Goal: Task Accomplishment & Management: Use online tool/utility

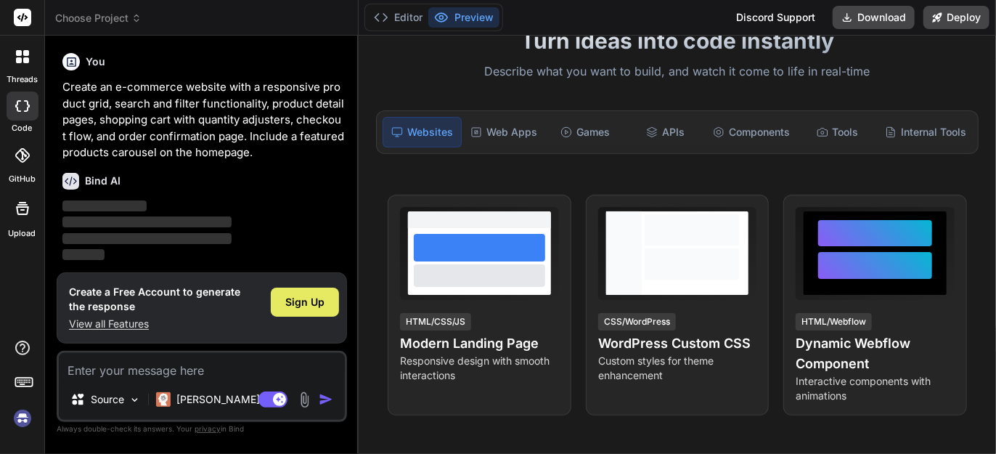
click at [300, 307] on span "Sign Up" at bounding box center [304, 302] width 39 height 15
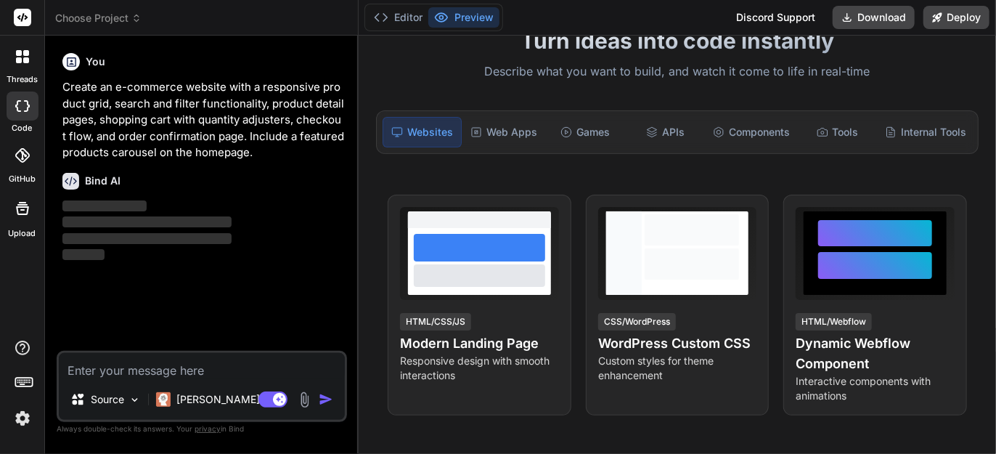
click at [248, 295] on div "You Create an e-commerce website with a responsive product grid, search and fil…" at bounding box center [204, 198] width 288 height 303
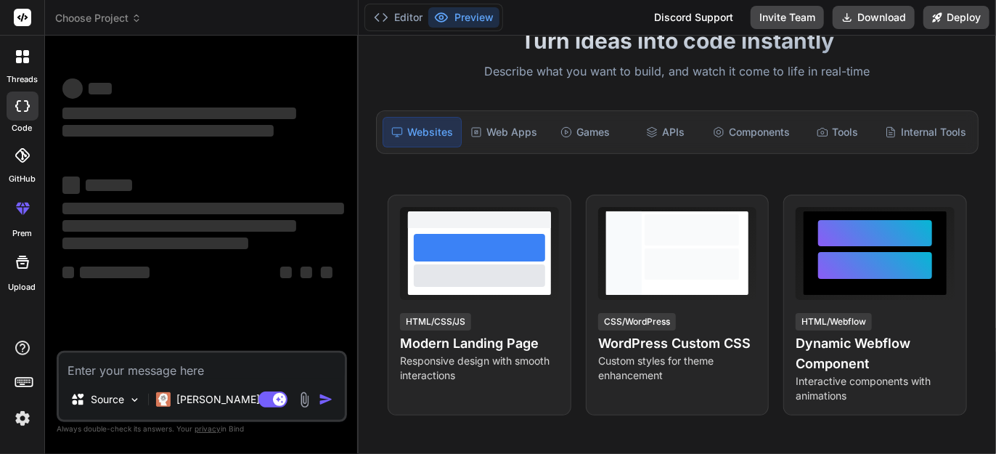
type textarea "x"
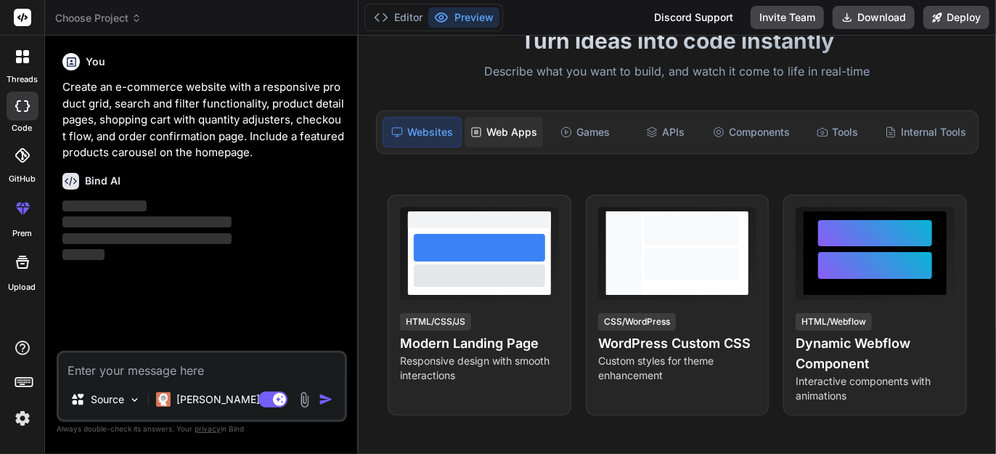
click at [530, 134] on div "Web Apps" at bounding box center [504, 132] width 78 height 30
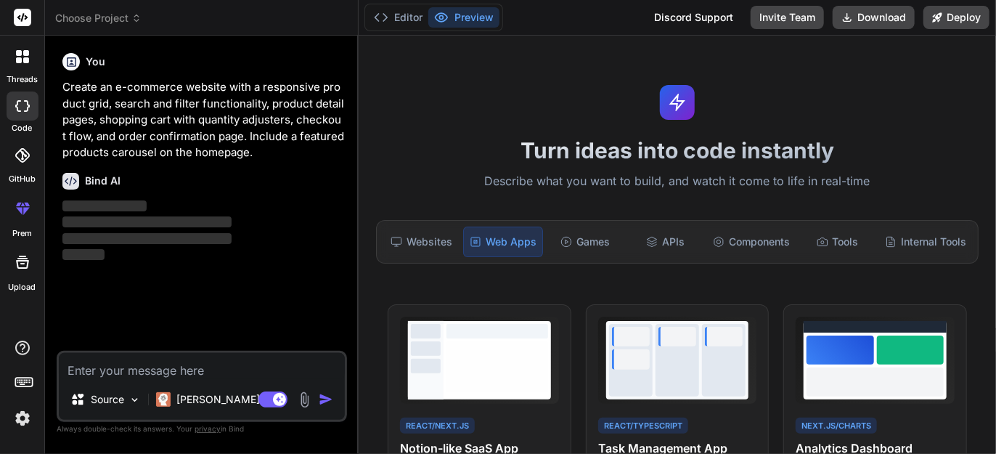
click at [248, 185] on div "Bind AI" at bounding box center [203, 181] width 282 height 17
click at [177, 293] on div "You Create an e-commerce website with a responsive product grid, search and fil…" at bounding box center [204, 198] width 288 height 303
click at [73, 176] on icon at bounding box center [70, 181] width 17 height 17
click at [89, 123] on p "Create an e-commerce website with a responsive product grid, search and filter …" at bounding box center [203, 120] width 282 height 82
click at [227, 372] on textarea at bounding box center [202, 366] width 286 height 26
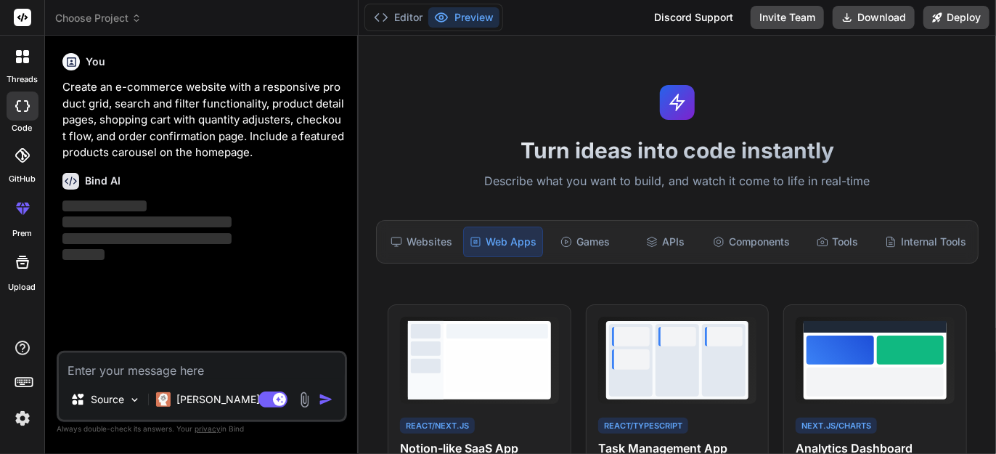
type textarea "C"
type textarea "x"
type textarea "Cr"
type textarea "x"
type textarea "Cre"
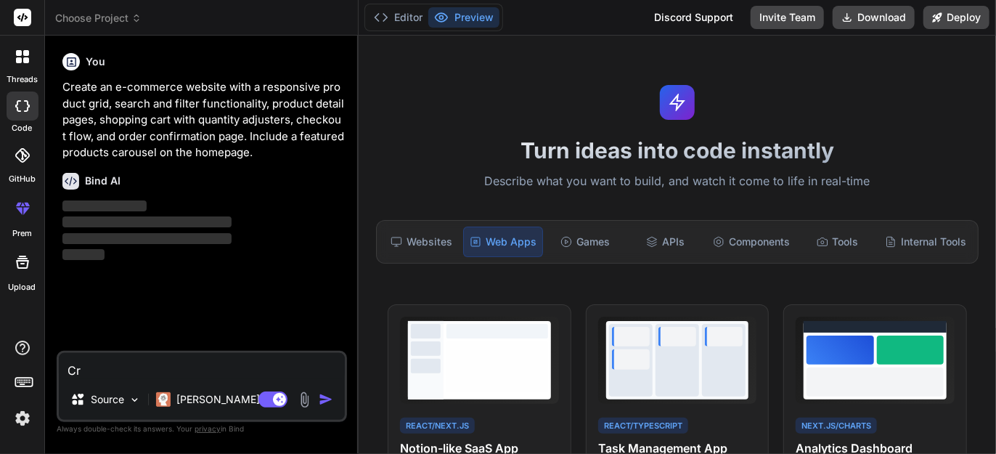
type textarea "x"
type textarea "Crea"
type textarea "x"
type textarea "Creat"
type textarea "x"
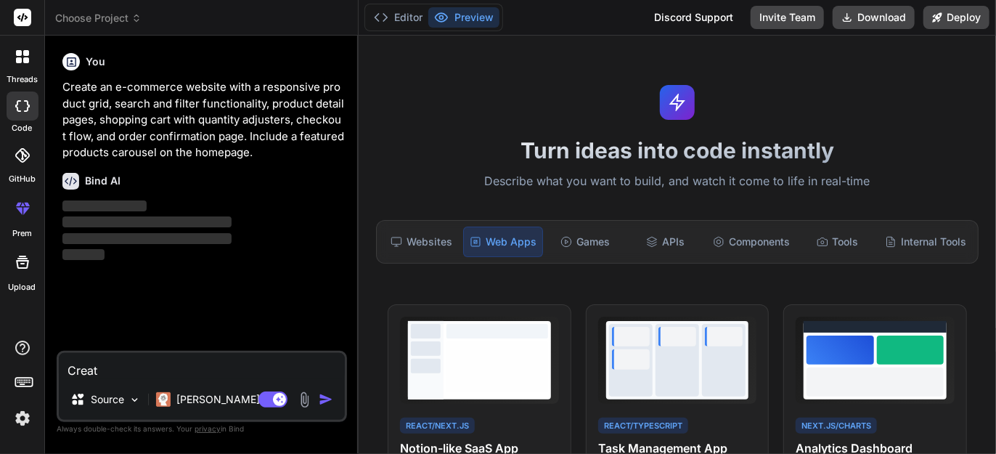
type textarea "Create"
type textarea "x"
type textarea "Create"
type textarea "x"
type textarea "Create t"
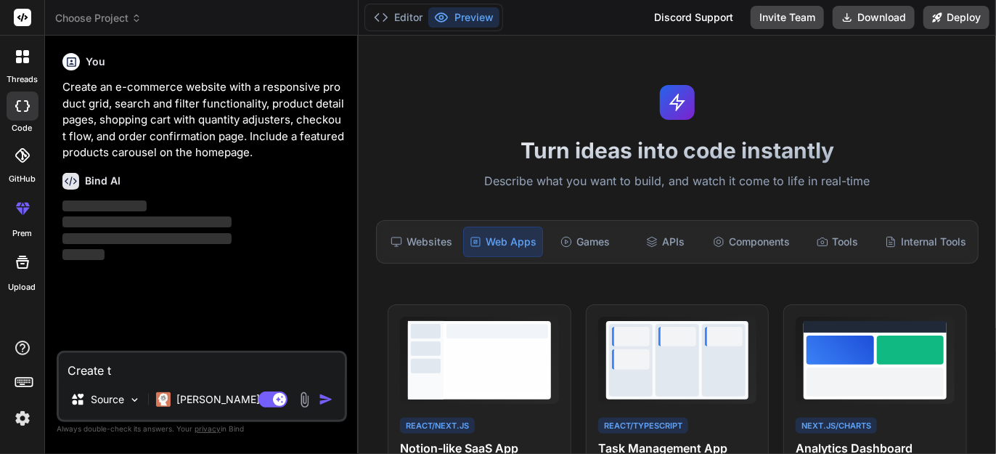
type textarea "x"
type textarea "Create th"
type textarea "x"
type textarea "Create the"
type textarea "x"
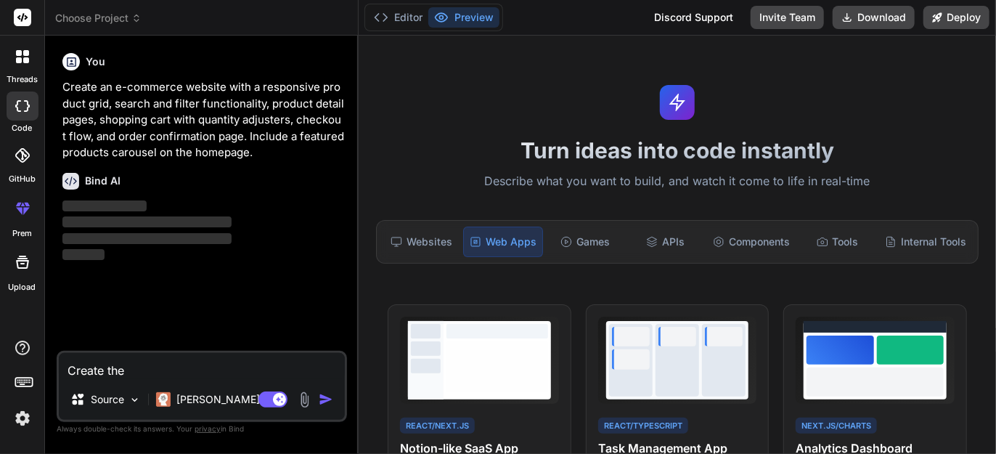
type textarea "Create the"
type textarea "x"
type textarea "Create the s"
type textarea "x"
type textarea "Create the st"
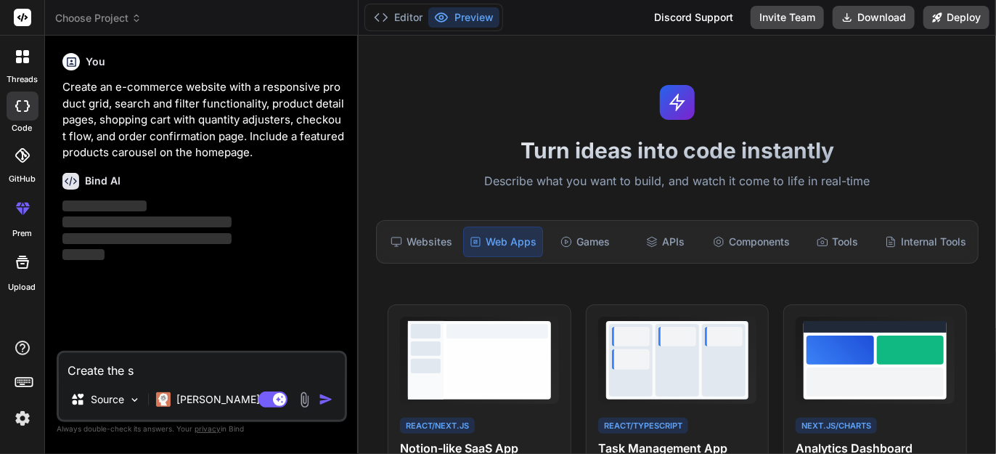
type textarea "x"
type textarea "Create the sto"
type textarea "x"
type textarea "Create the stor"
type textarea "x"
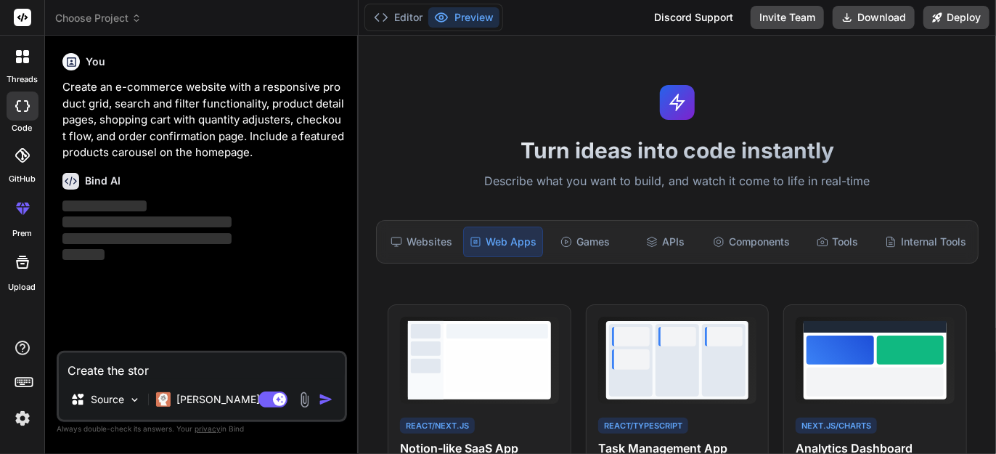
type textarea "Create the store"
type textarea "x"
type textarea "Create the store"
type textarea "x"
type textarea "Create the store i"
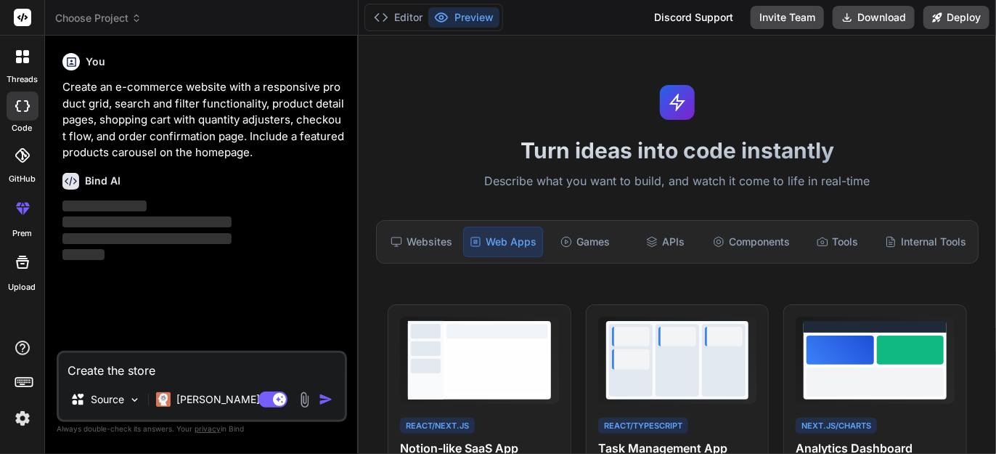
type textarea "x"
type textarea "Create the store in"
type textarea "x"
type textarea "Create the store inc"
type textarea "x"
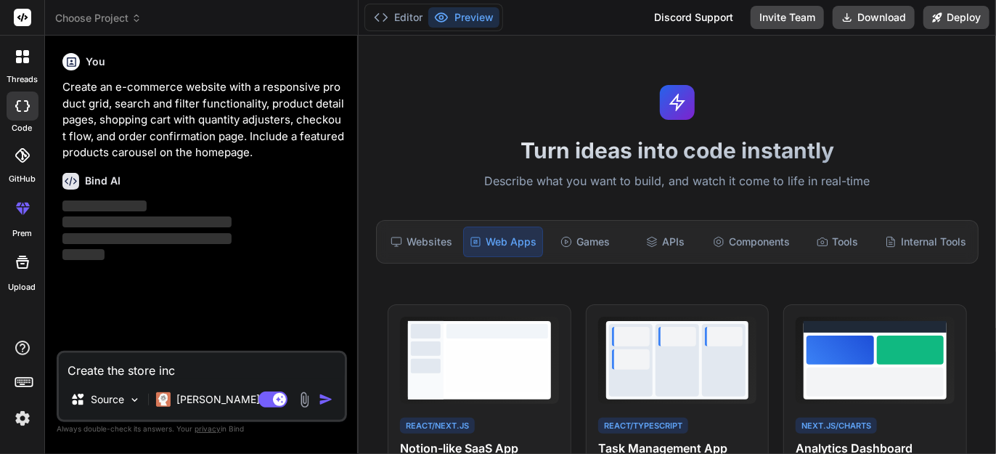
type textarea "Create the store incl"
type textarea "x"
type textarea "Create the store inclu"
type textarea "x"
type textarea "Create the store includ"
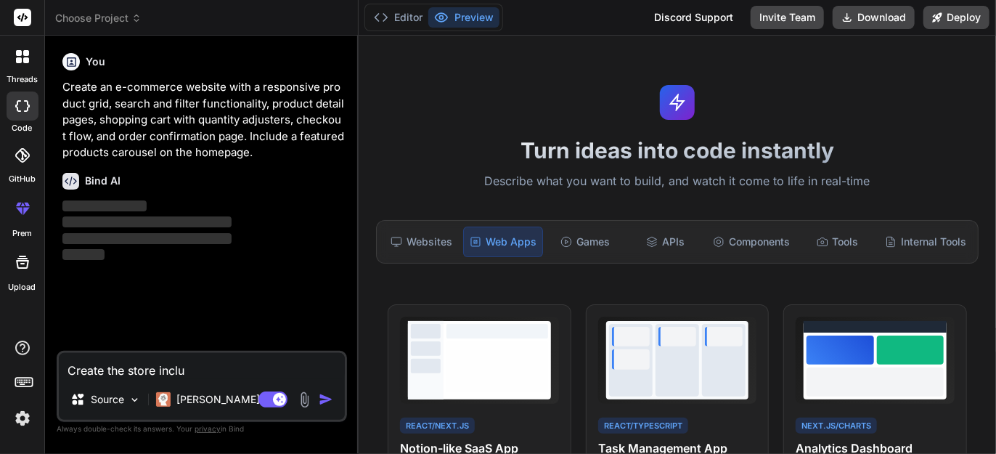
type textarea "x"
type textarea "Create the store includi"
type textarea "x"
type textarea "Create the store includin"
type textarea "x"
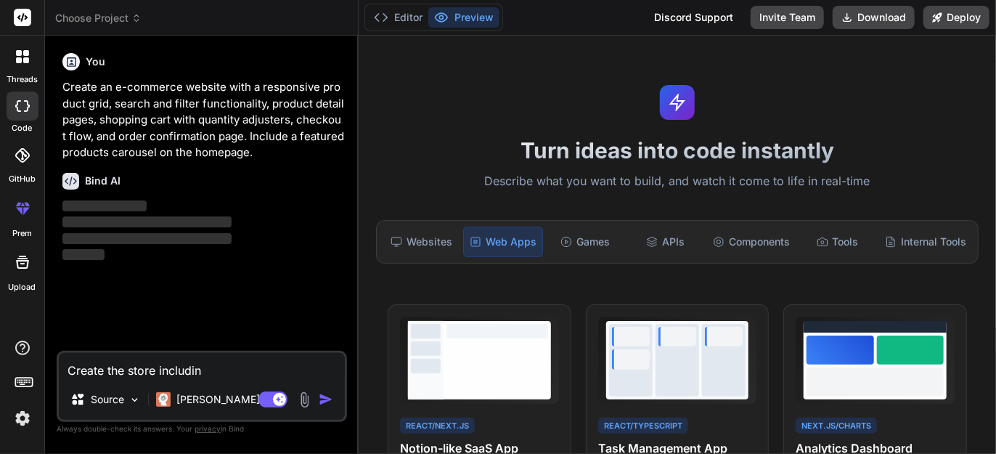
type textarea "Create the store including"
type textarea "x"
type textarea "Create the store including"
type textarea "x"
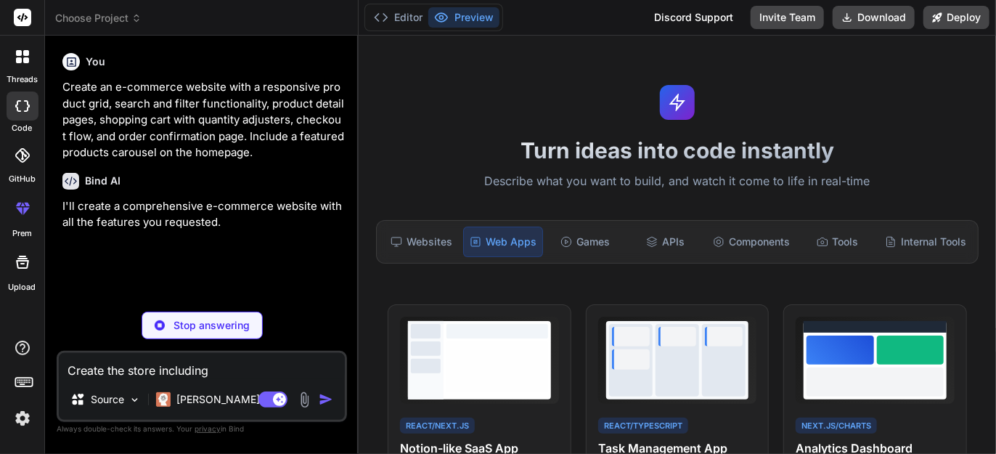
type textarea "Create the store including e"
type textarea "x"
type textarea "Create the store including ev"
type textarea "x"
type textarea "Create the store including eve"
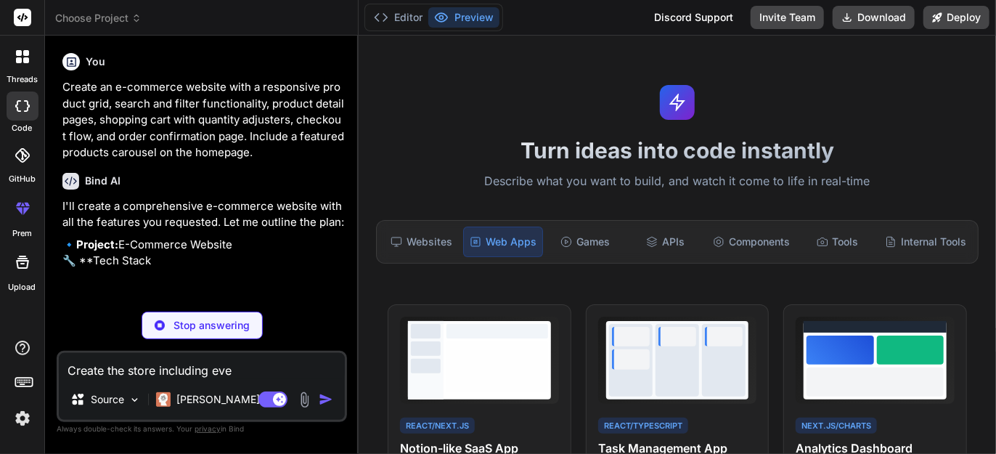
type textarea "x"
type textarea "Create the store including ever"
type textarea "x"
type textarea "Create the store including every"
type textarea "x"
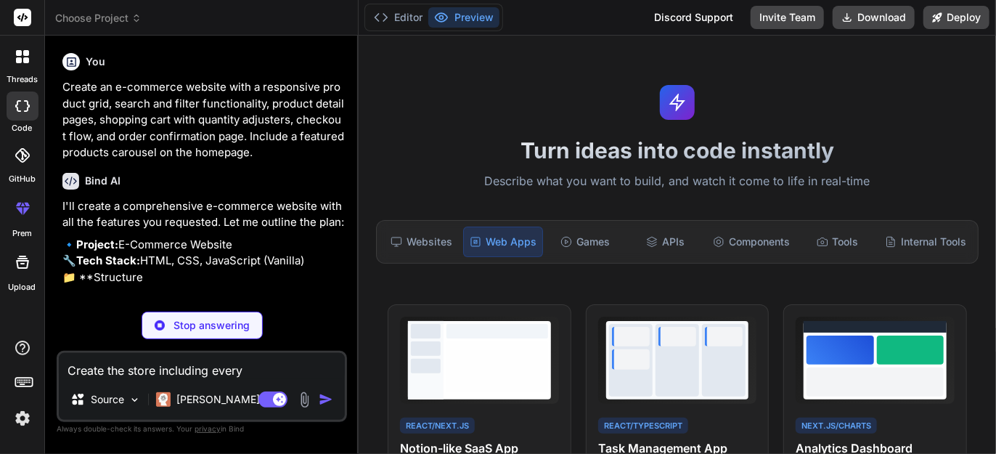
type textarea "Create the store including everyt"
type textarea "x"
type textarea "Create the store including everyth"
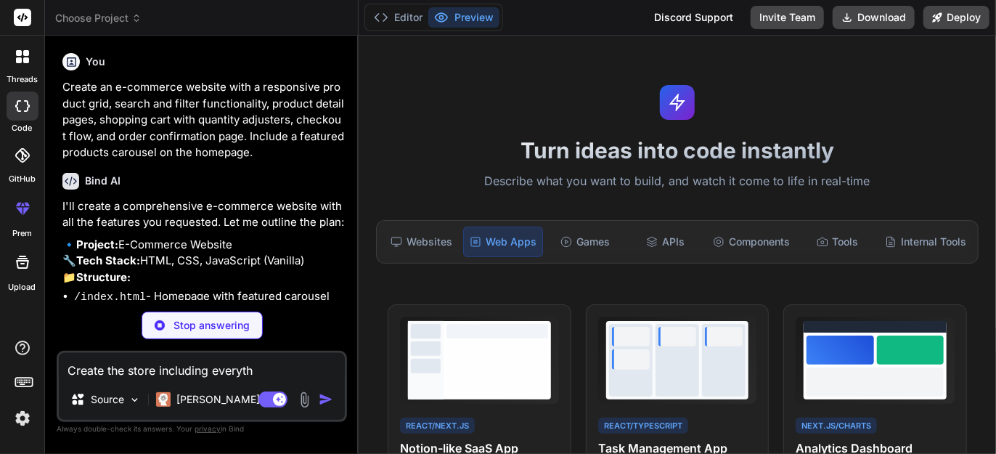
type textarea "x"
type textarea "Create the store including everythi"
type textarea "x"
type textarea "Create the store including everythin"
type textarea "x"
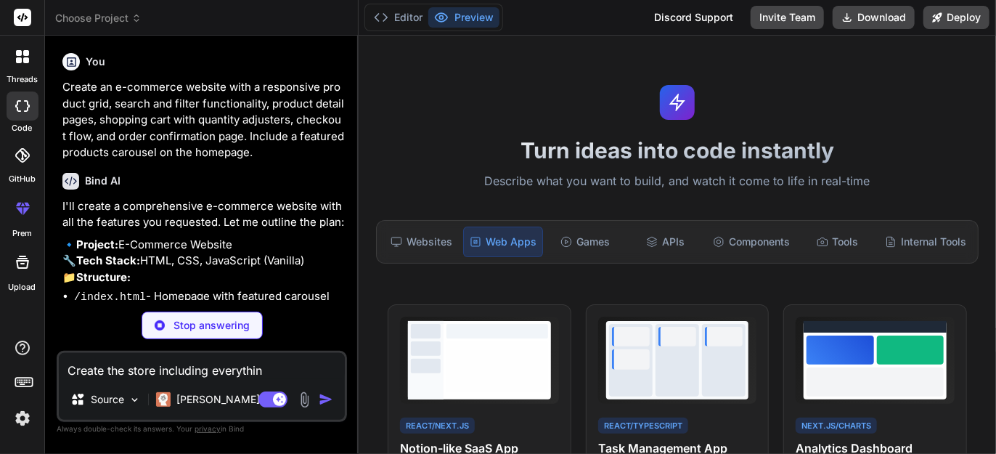
type textarea "Create the store including everything"
type textarea "x"
type textarea "Create the store including everything"
type textarea "x"
type textarea "Create the store including everything i"
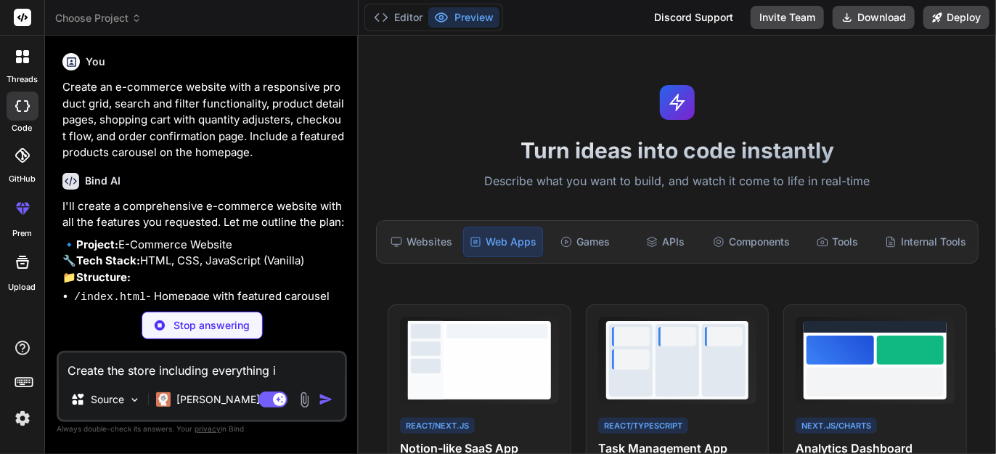
type textarea "x"
type textarea "Create the store including everything in"
type textarea "x"
type textarea "Create the store including everything in"
type textarea "x"
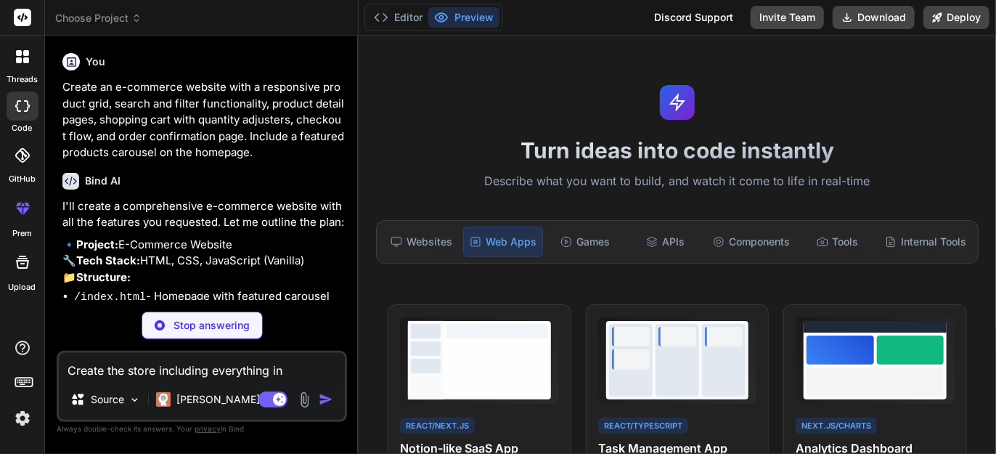
type textarea "Create the store including everything in t"
type textarea "x"
type textarea "Create the store including everything in th"
type textarea "x"
type textarea "Create the store including everything in the"
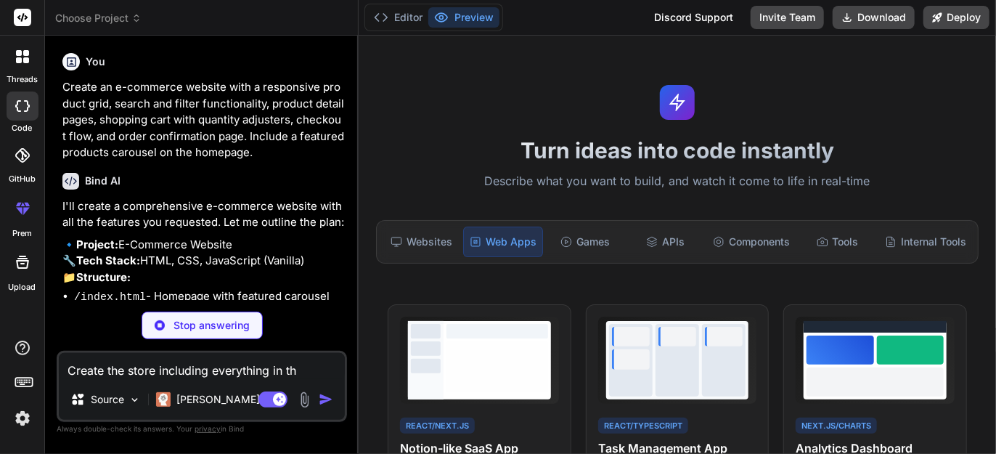
type textarea "x"
type textarea "Create the store including everything in the"
type textarea "x"
type textarea "Create the store including everything in the d"
type textarea "x"
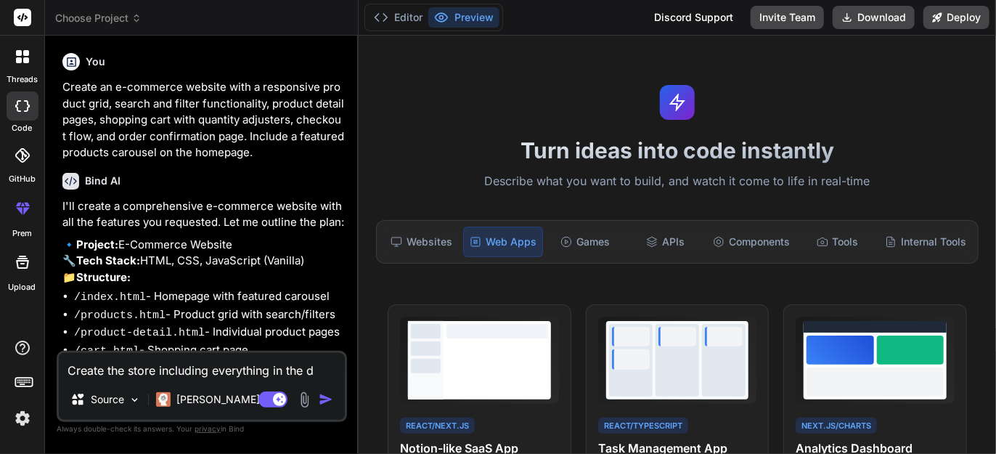
type textarea "Create the store including everything in the de"
type textarea "x"
type textarea "Create the store including everything in the des"
type textarea "x"
type textarea "Create the store including everything in the desc"
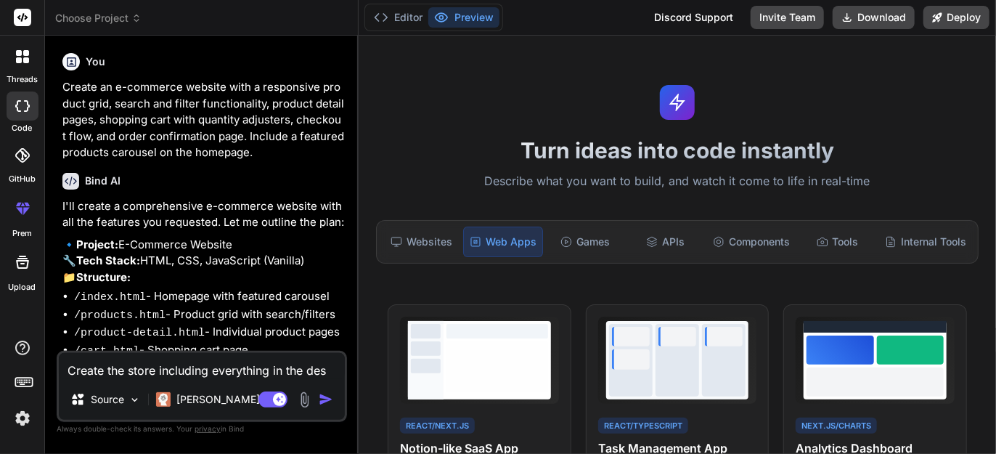
type textarea "x"
type textarea "Create the store including everything in the descr"
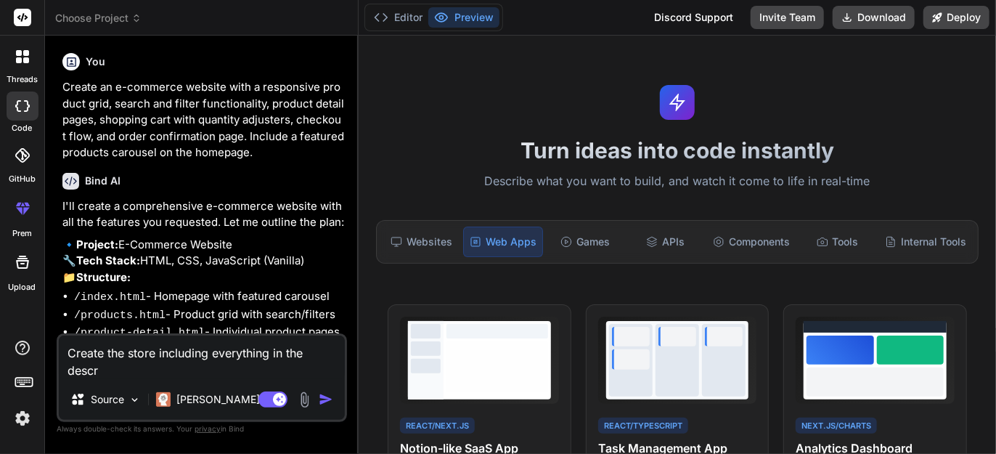
type textarea "x"
type textarea "Create the store including everything in the descri"
type textarea "x"
type textarea "Create the store including everything in the descrip"
type textarea "x"
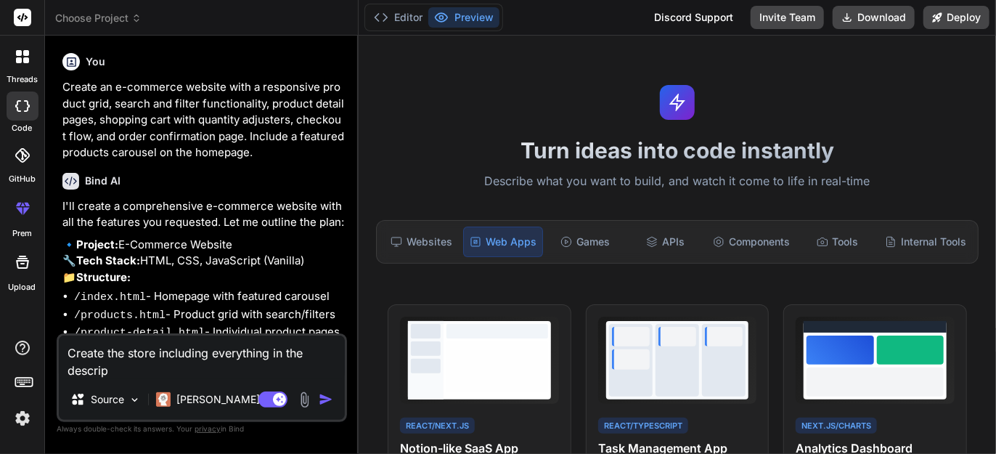
type textarea "Create the store including everything in the descript"
type textarea "x"
type textarea "Create the store including everything in the descripti"
type textarea "x"
type textarea "Create the store including everything in the descriptio"
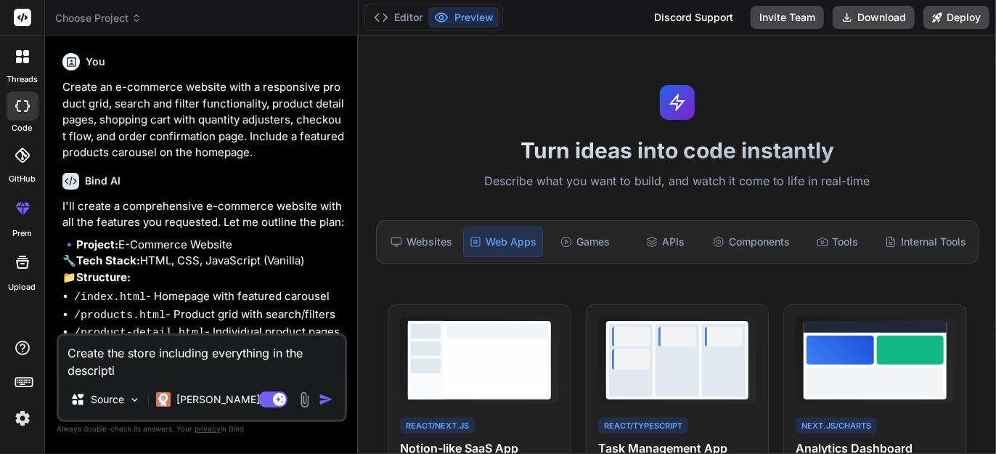
type textarea "x"
type textarea "Create the store including everything in the description"
type textarea "x"
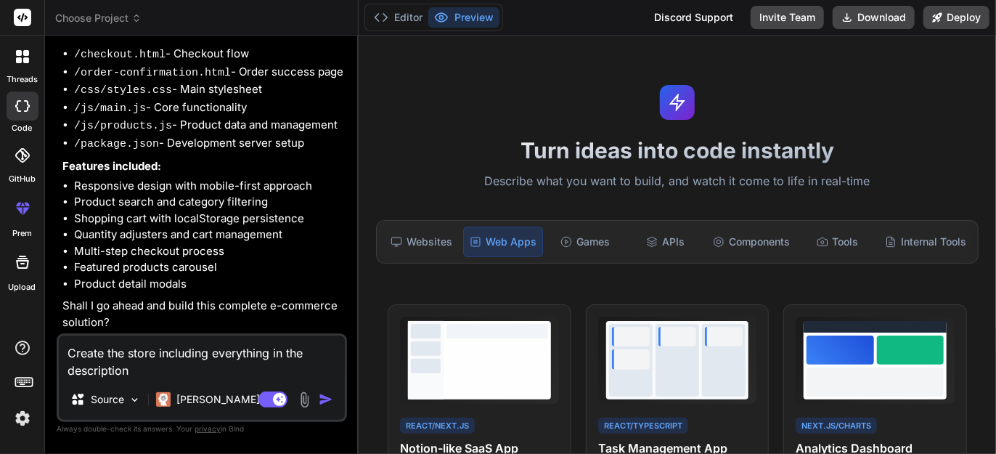
scroll to position [331, 0]
type textarea "Create the store including everything in the description"
click at [135, 398] on img at bounding box center [135, 400] width 12 height 12
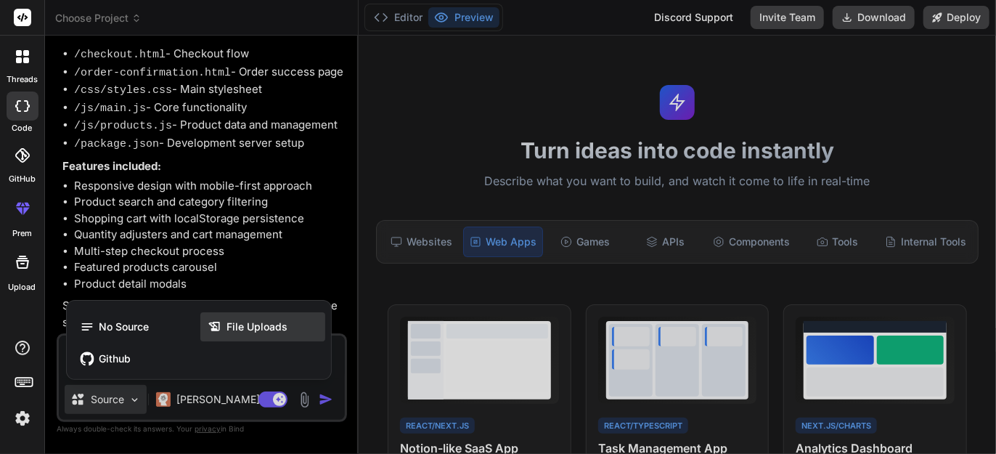
click at [244, 322] on span "File Uploads" at bounding box center [257, 326] width 61 height 15
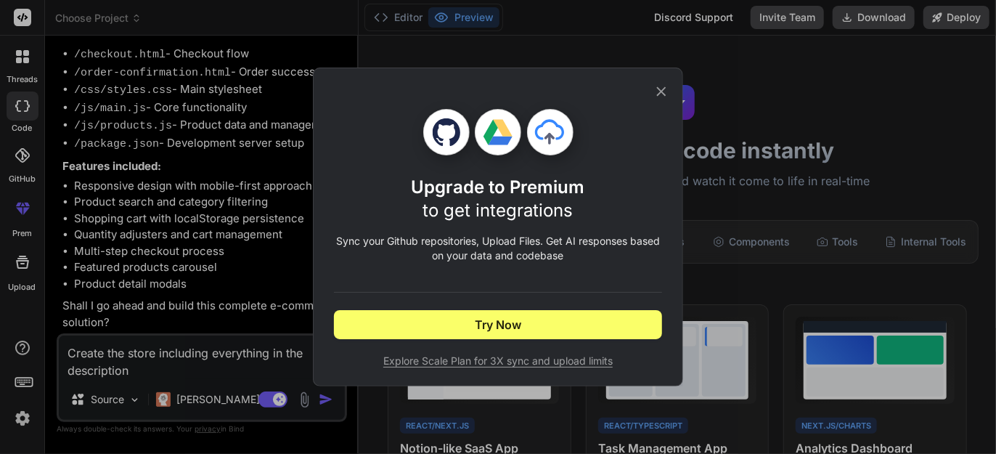
click at [661, 90] on icon at bounding box center [661, 91] width 16 height 16
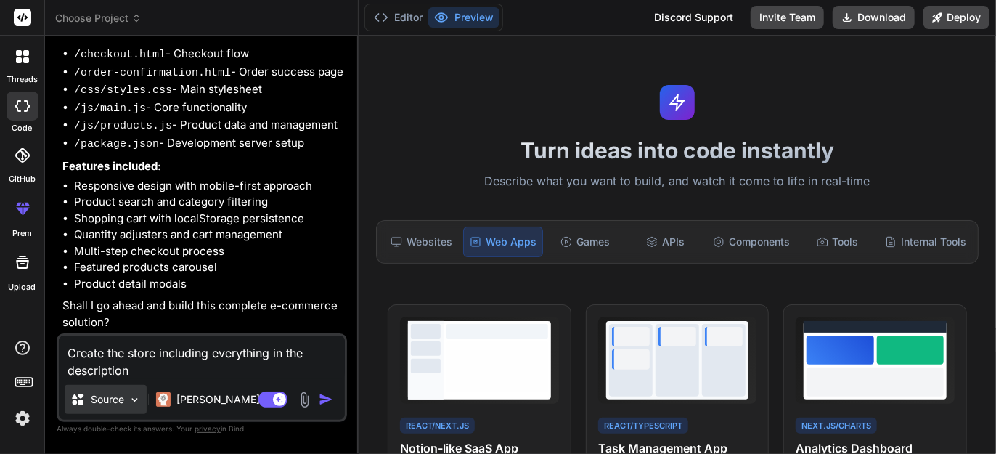
click at [104, 400] on p "Source" at bounding box center [107, 399] width 33 height 15
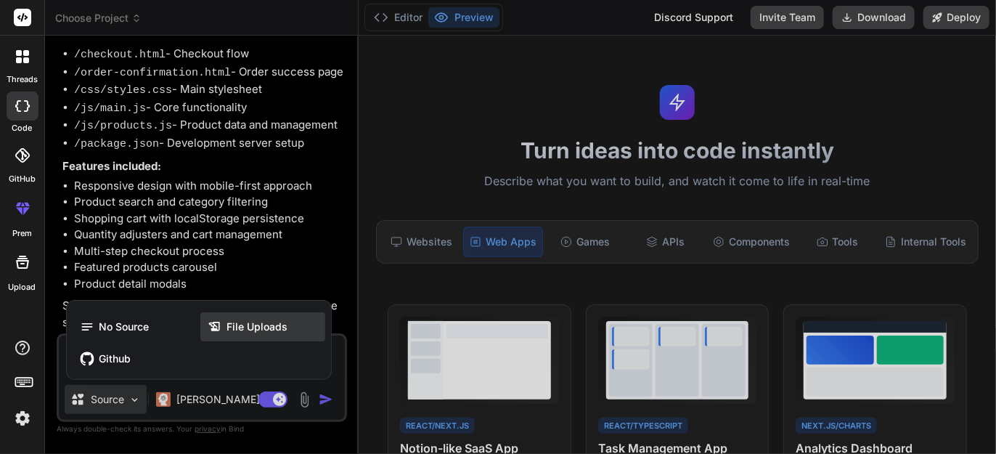
click at [247, 328] on span "File Uploads" at bounding box center [257, 326] width 61 height 15
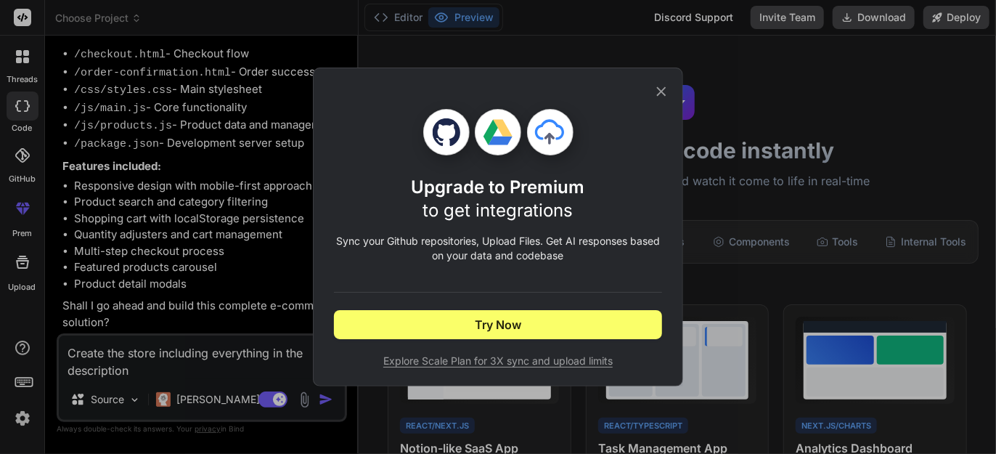
click at [659, 91] on icon at bounding box center [661, 91] width 16 height 16
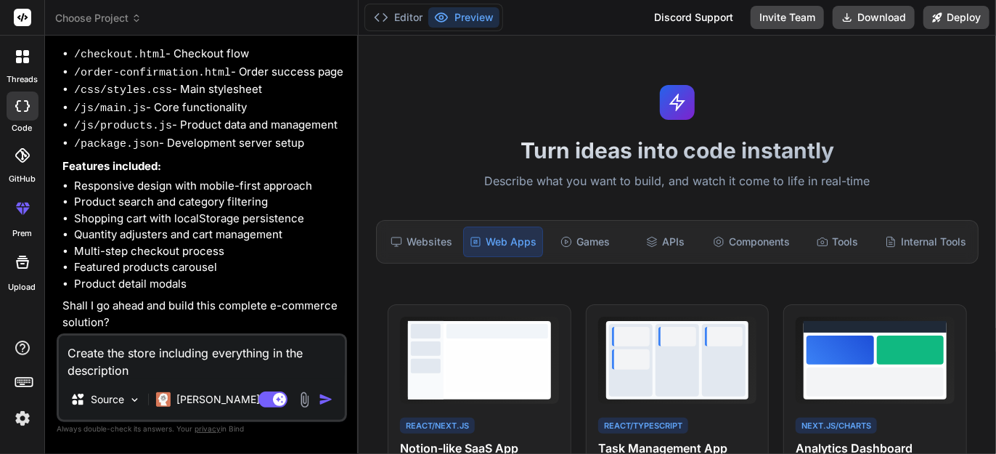
click at [322, 397] on img "button" at bounding box center [326, 399] width 15 height 15
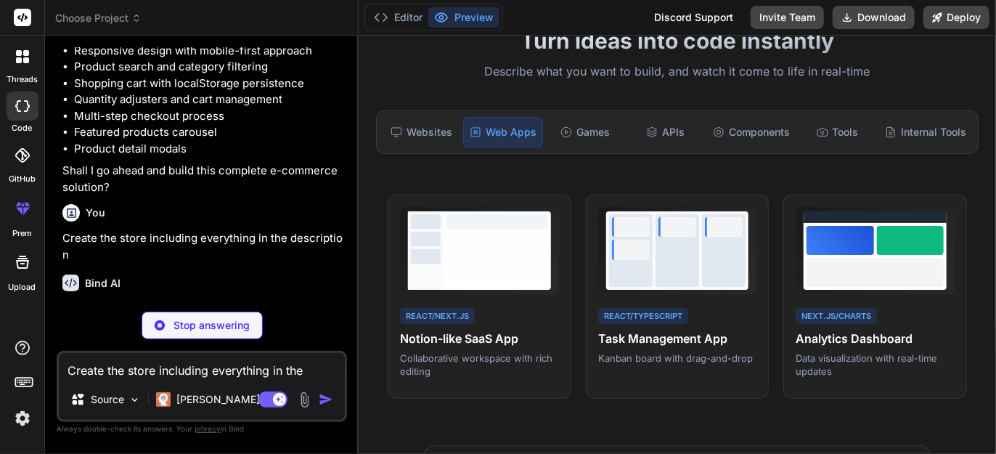
scroll to position [480, 0]
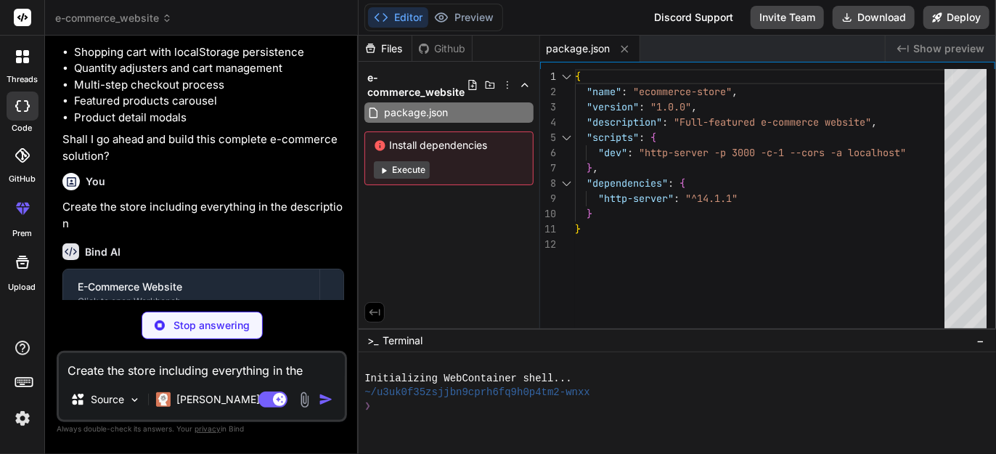
click at [402, 171] on button "Execute" at bounding box center [402, 169] width 56 height 17
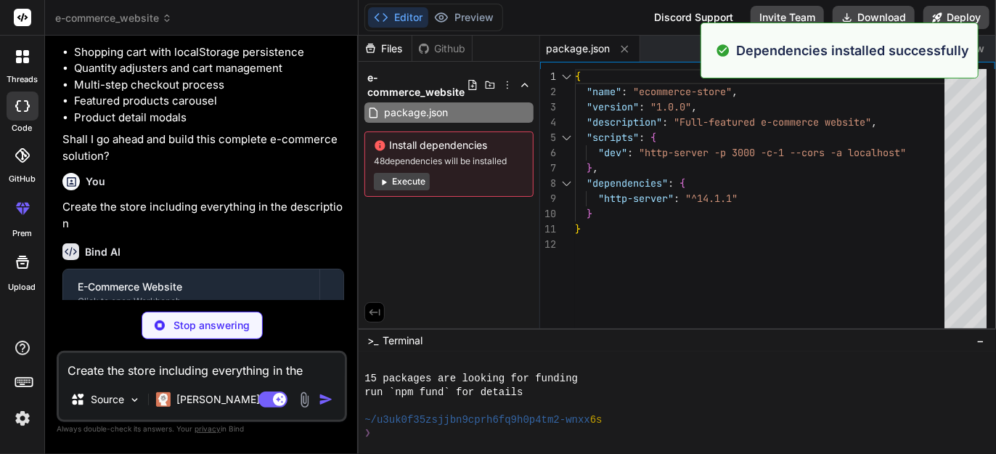
scroll to position [178, 0]
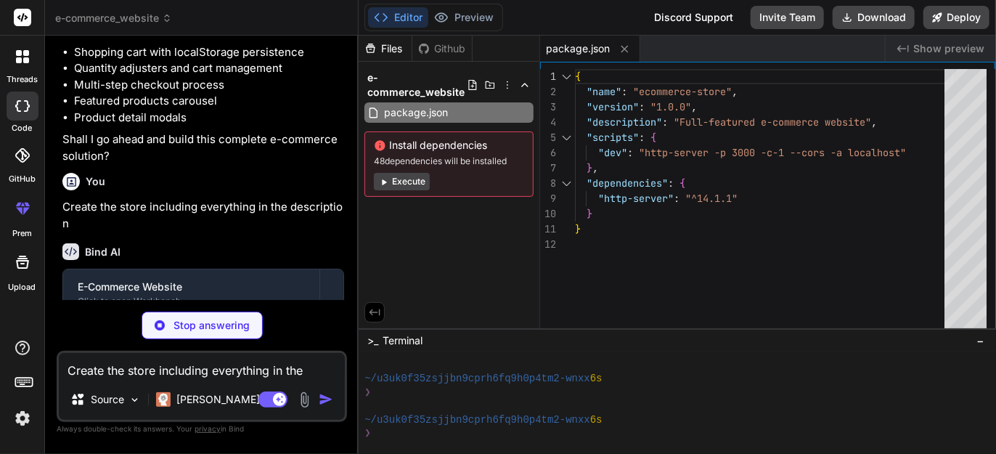
click at [401, 185] on button "Execute" at bounding box center [402, 181] width 56 height 17
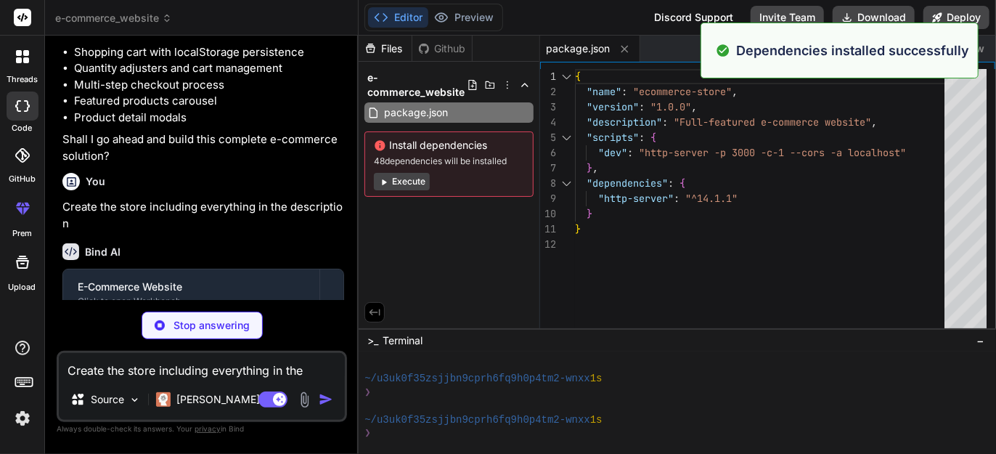
scroll to position [384, 0]
type textarea "x"
type textarea "</html>"
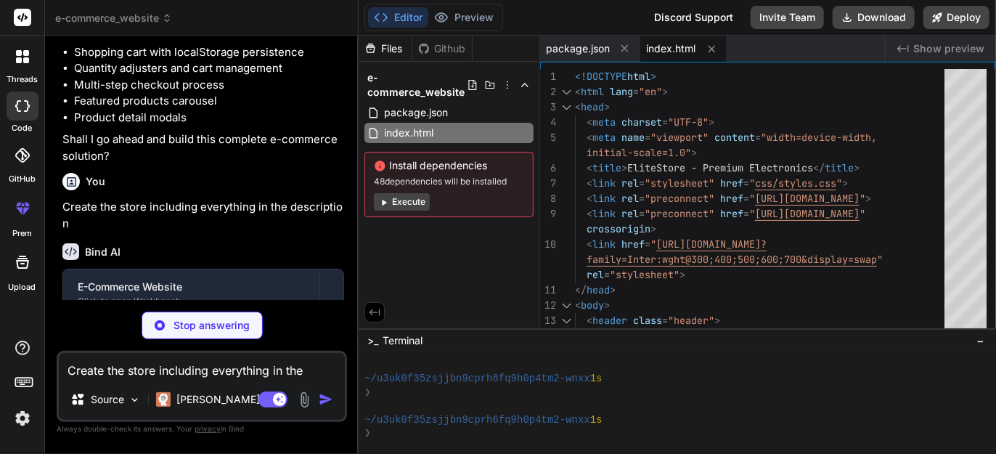
click at [393, 203] on button "Execute" at bounding box center [402, 201] width 56 height 17
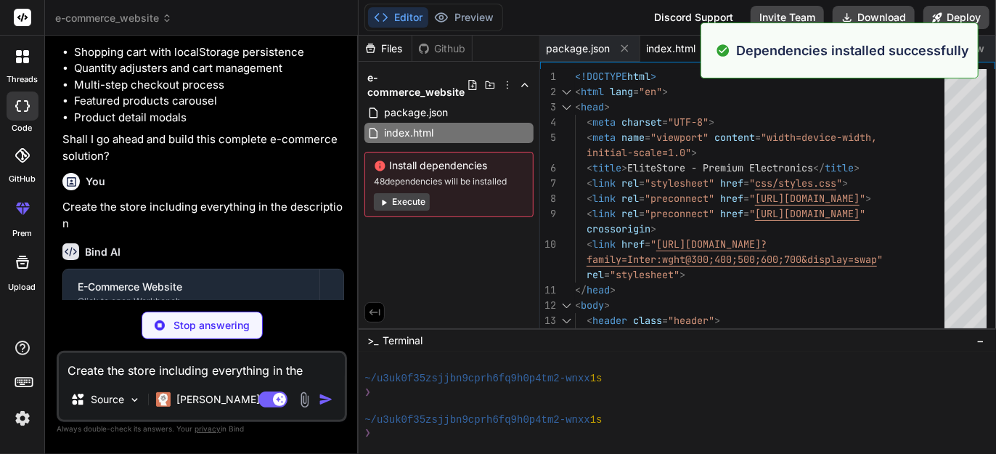
scroll to position [590, 0]
type textarea "x"
type textarea "</div> </div> </div> </footer> <script src="js/products.js"></script> <script s…"
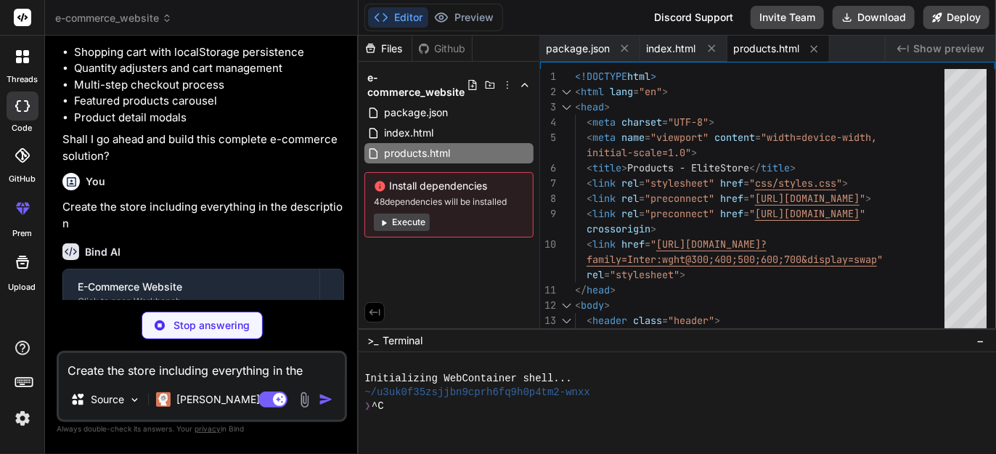
scroll to position [624, 0]
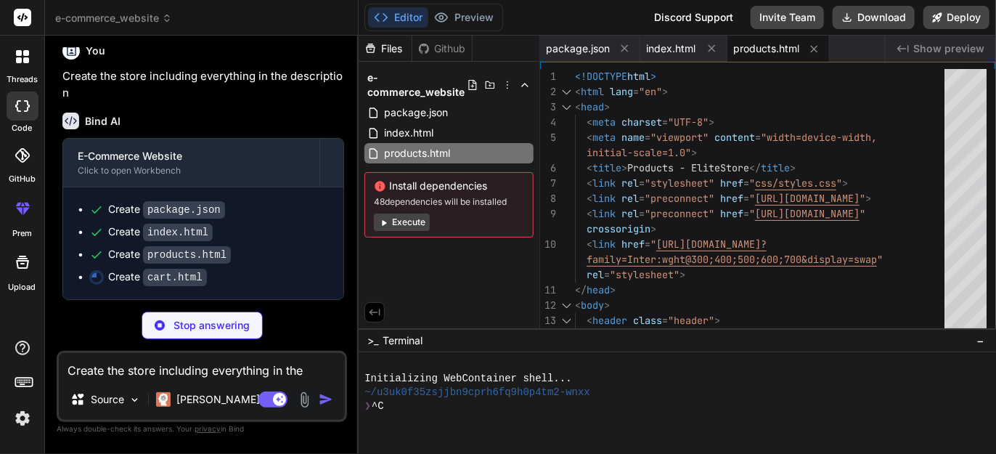
type textarea "x"
type textarea "</html>"
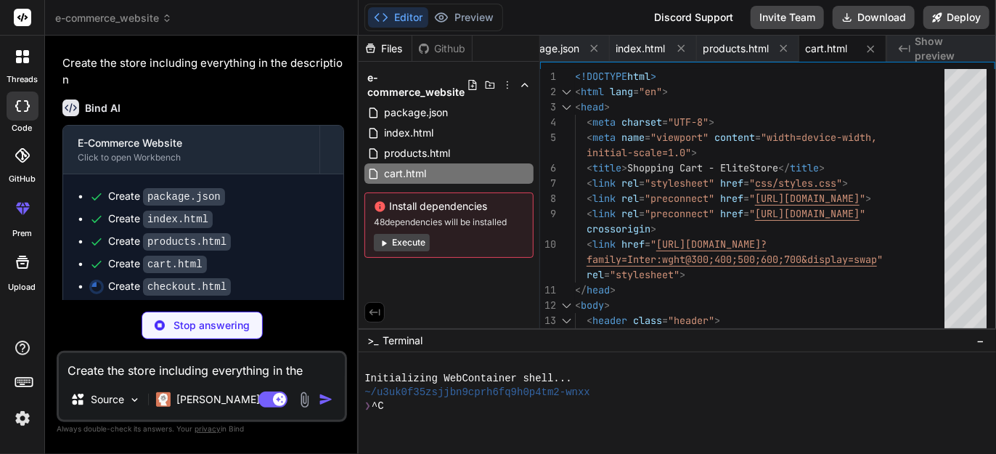
scroll to position [646, 0]
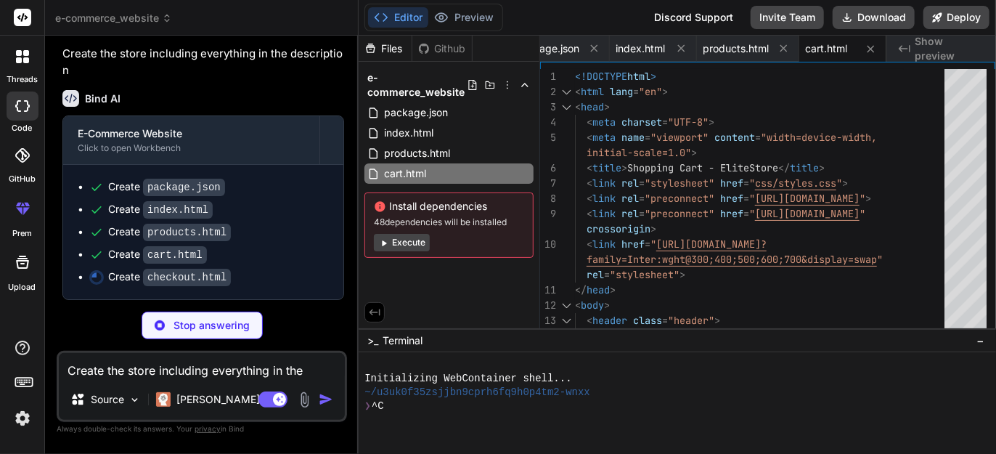
type textarea "x"
type textarea "<script src="js/products.js"></script> <script src="js/main.js"></script> </bod…"
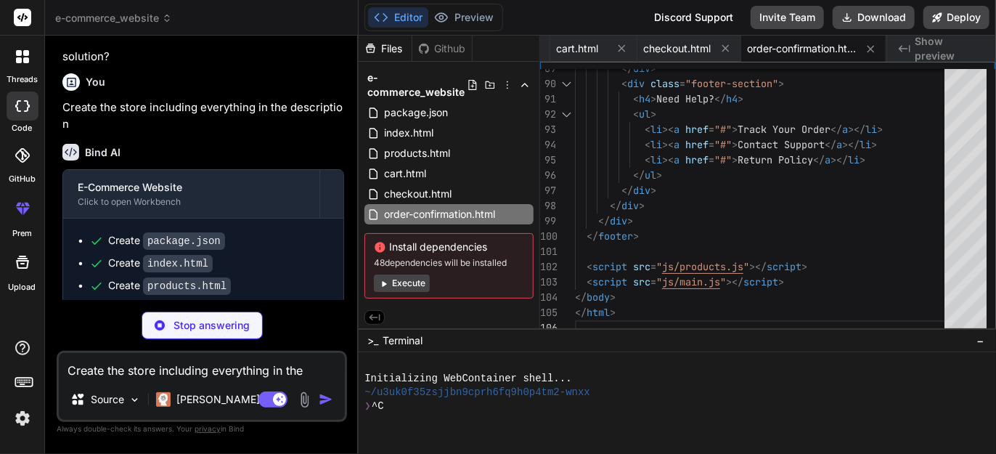
scroll to position [689, 0]
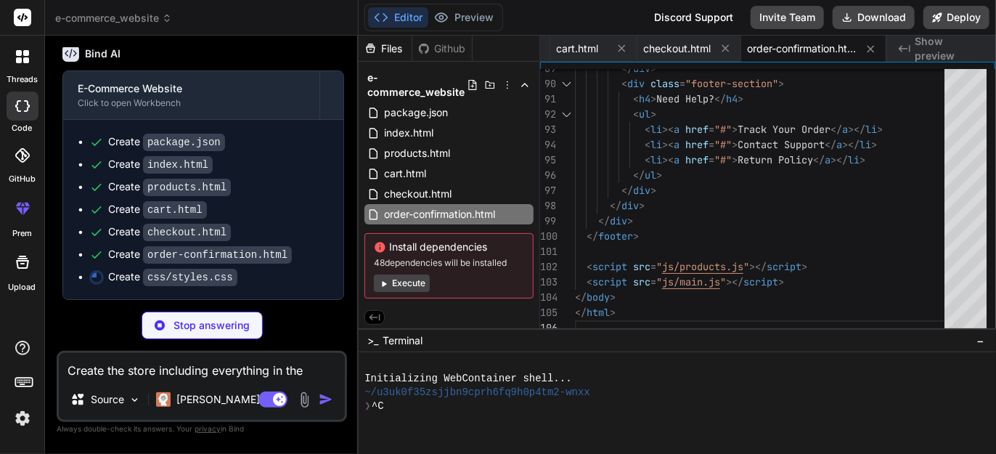
type textarea "x"
type textarea "padding: 20px; } }"
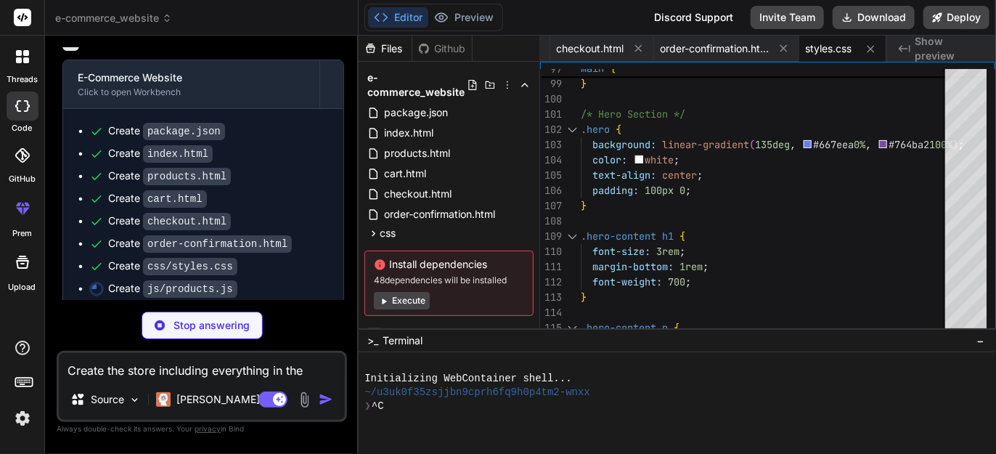
scroll to position [711, 0]
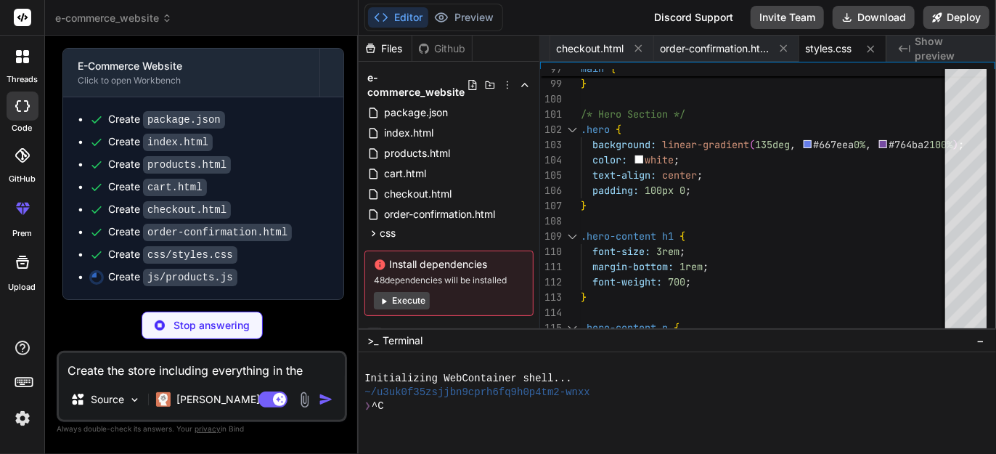
type textarea "x"
type textarea "module.exports = { products }; }"
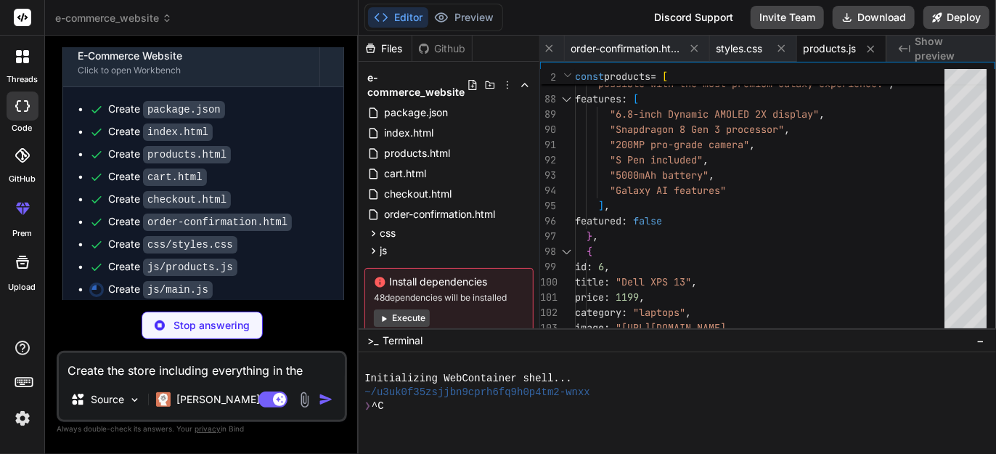
scroll to position [733, 0]
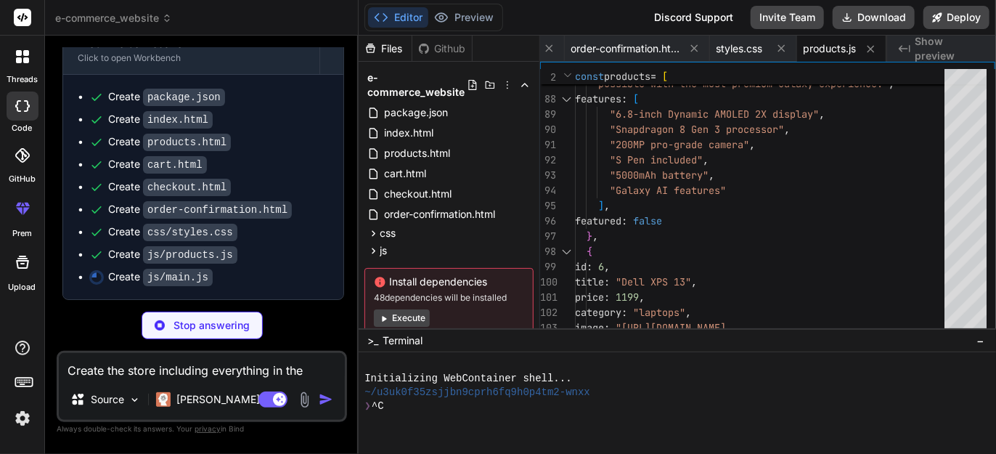
type textarea "x"
type textarea "transform: translateX(0); opacity: 1; } } `; document.head.appendChild(style);"
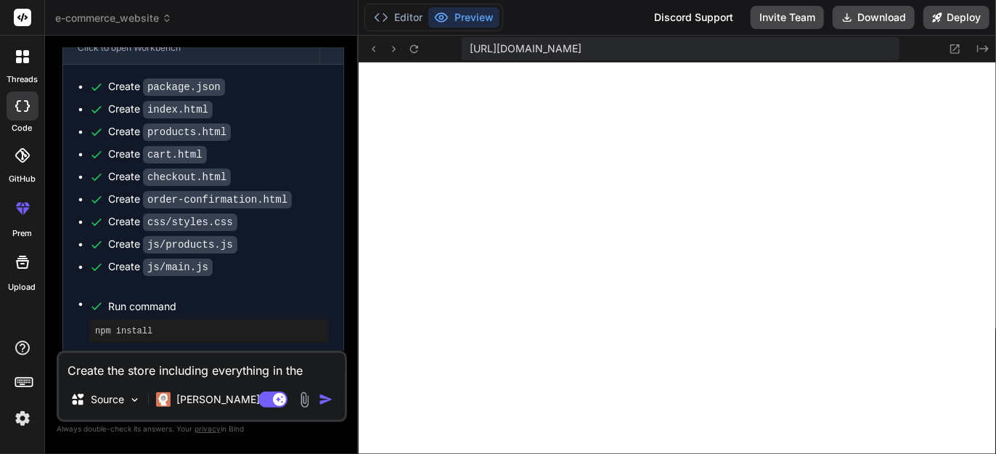
scroll to position [0, 543]
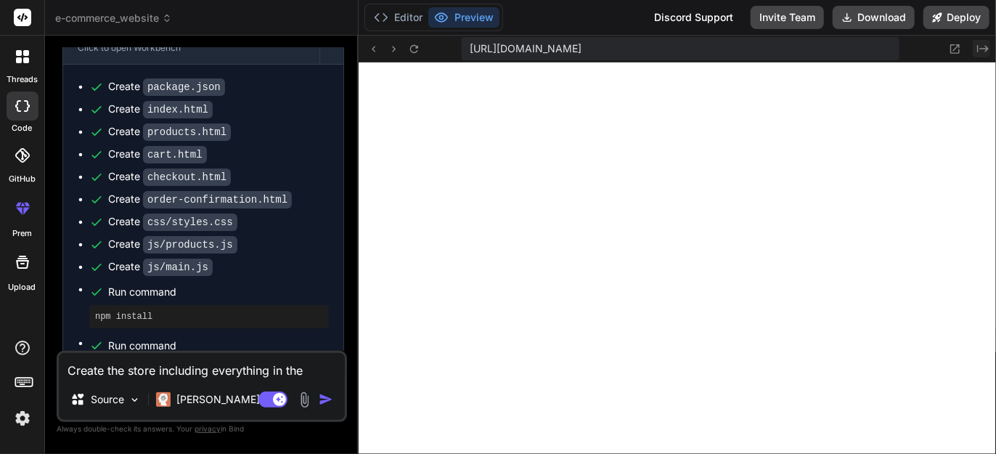
click at [982, 49] on icon "Created with Pixso." at bounding box center [983, 49] width 12 height 12
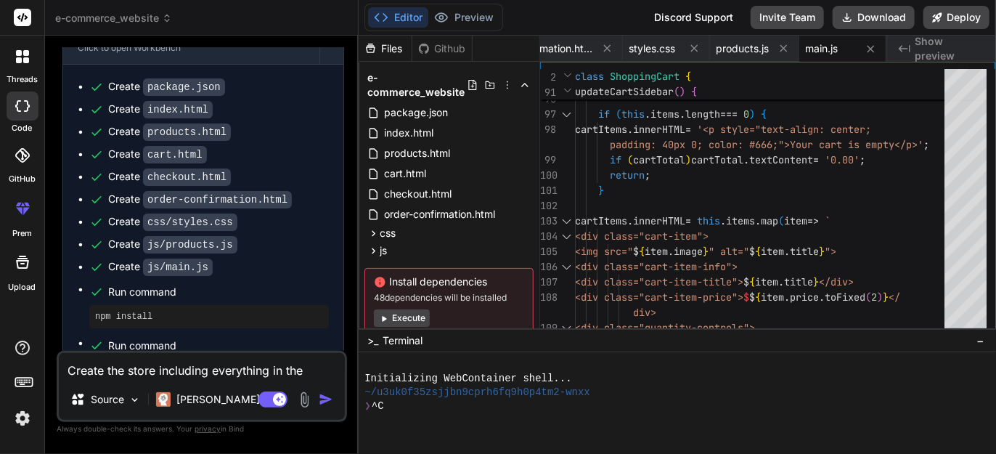
click at [919, 44] on span "Show preview" at bounding box center [950, 48] width 70 height 29
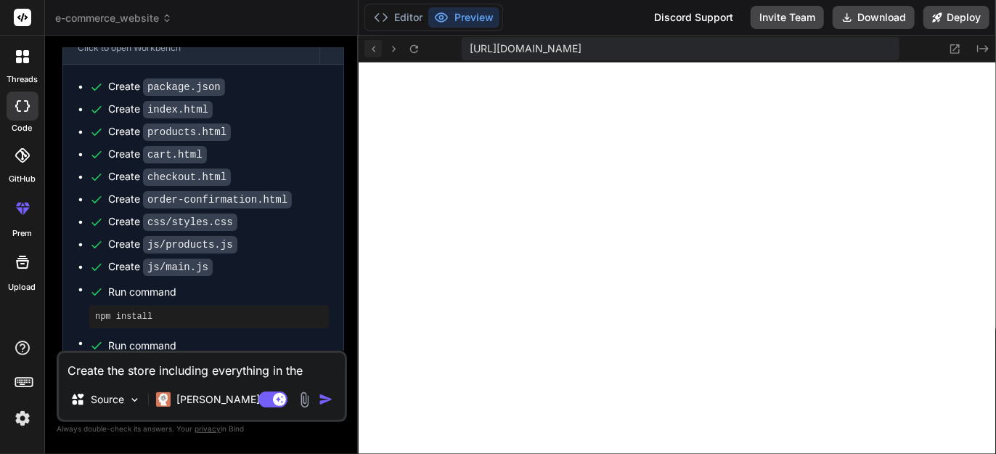
click at [373, 54] on icon at bounding box center [373, 49] width 12 height 12
click at [375, 50] on icon at bounding box center [374, 49] width 4 height 6
click at [21, 257] on icon at bounding box center [22, 261] width 17 height 17
type textarea "x"
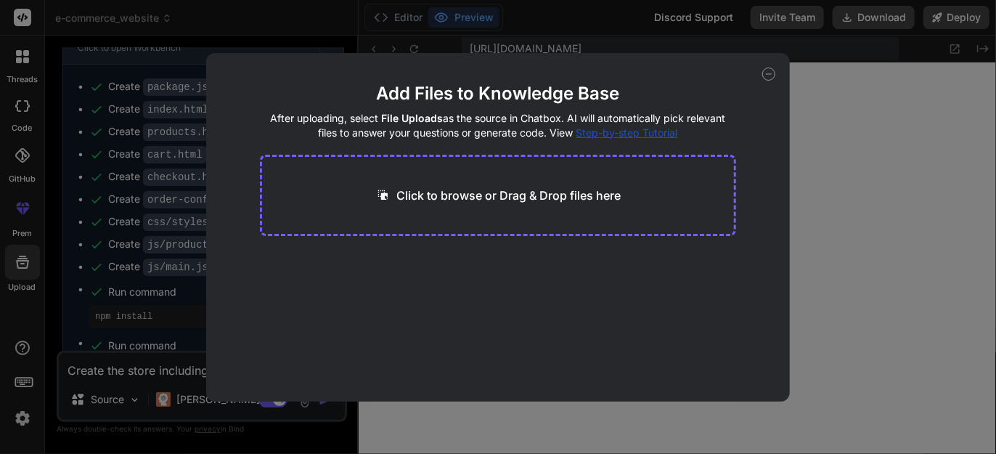
click at [492, 198] on p "Click to browse or Drag & Drop files here" at bounding box center [508, 195] width 224 height 17
type input "C:\fakepath\A.I. Website Employees - How They Can Help Your Local Businesses Gr…"
click at [404, 263] on icon at bounding box center [401, 262] width 12 height 12
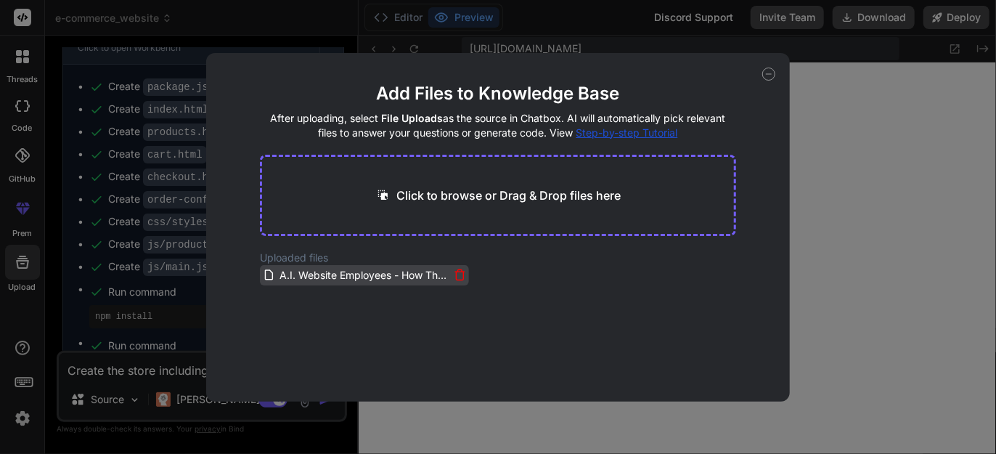
click at [404, 278] on span "A.I. Website Employees - How They Can Help Your Local Businesses Grow.pdf" at bounding box center [363, 274] width 171 height 17
click at [376, 276] on span "A.I. Website Employees - How They Can Help Your Local Businesses Grow.pdf" at bounding box center [363, 274] width 171 height 17
type textarea "x"
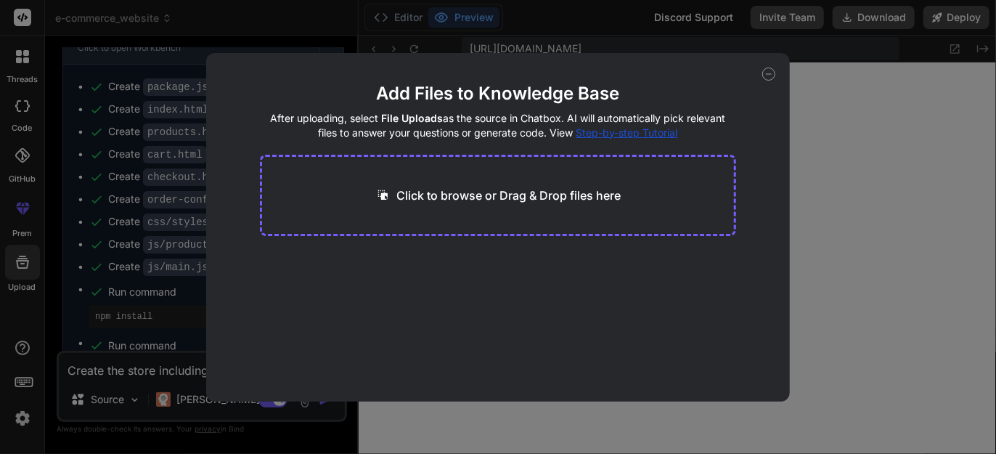
click at [537, 314] on main "Add Files to Knowledge Base After uploading, select File Uploads as the source …" at bounding box center [498, 241] width 477 height 319
click at [517, 187] on p "Click to browse or Drag & Drop files here" at bounding box center [508, 195] width 224 height 17
type input "C:\fakepath\A.I. Website Employees - Unlock The Secret To Getting New Customers…"
click at [717, 356] on button "Finish" at bounding box center [710, 357] width 51 height 29
type textarea "x"
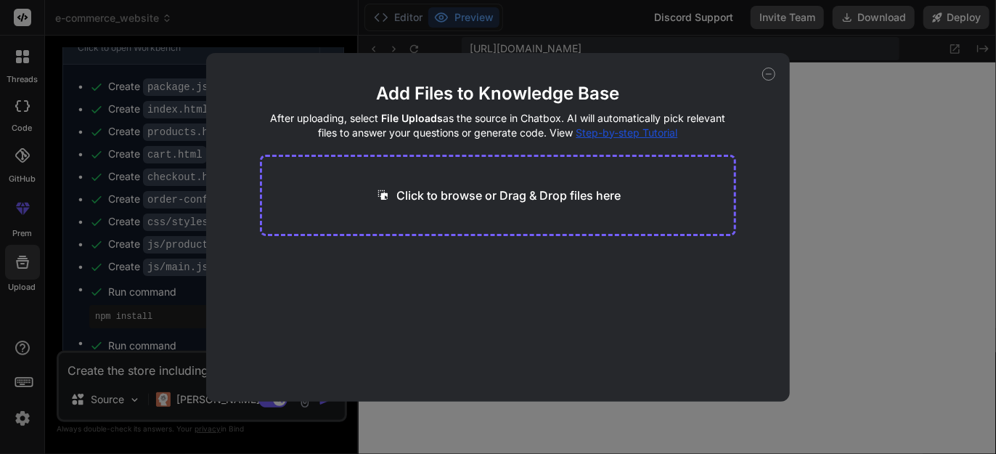
click at [566, 197] on p "Click to browse or Drag & Drop files here" at bounding box center [508, 195] width 224 height 17
type input "C:\fakepath\A.I. Website Employees - How They Can Help Your Local Businesses Gr…"
click at [399, 261] on icon at bounding box center [401, 262] width 12 height 12
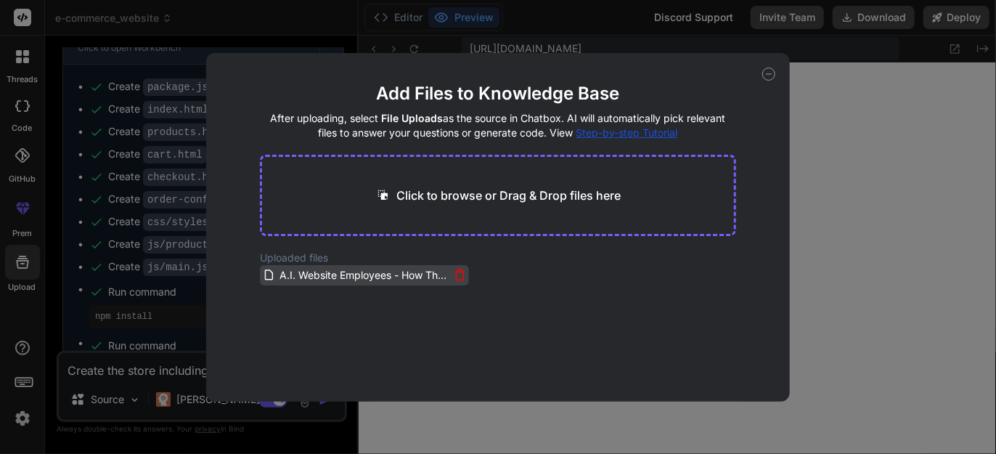
click at [454, 278] on icon at bounding box center [460, 275] width 12 height 12
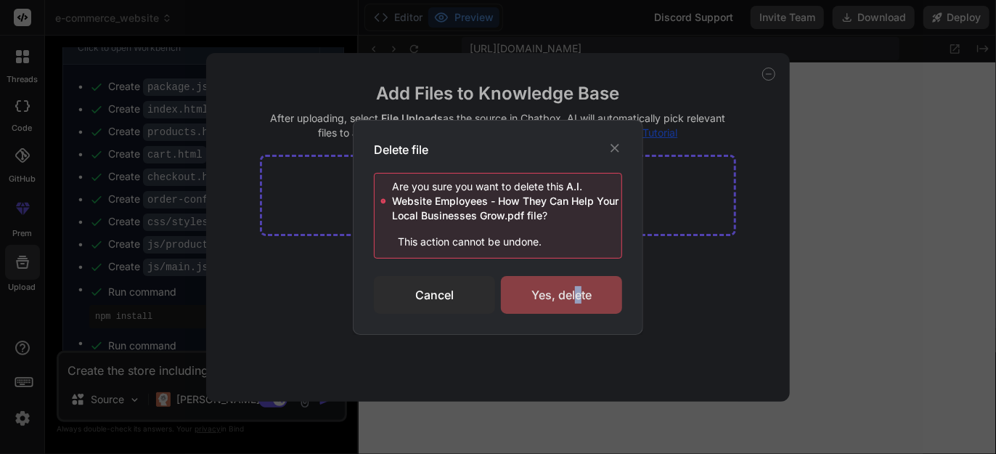
click at [578, 298] on div "Yes, delete" at bounding box center [561, 295] width 121 height 38
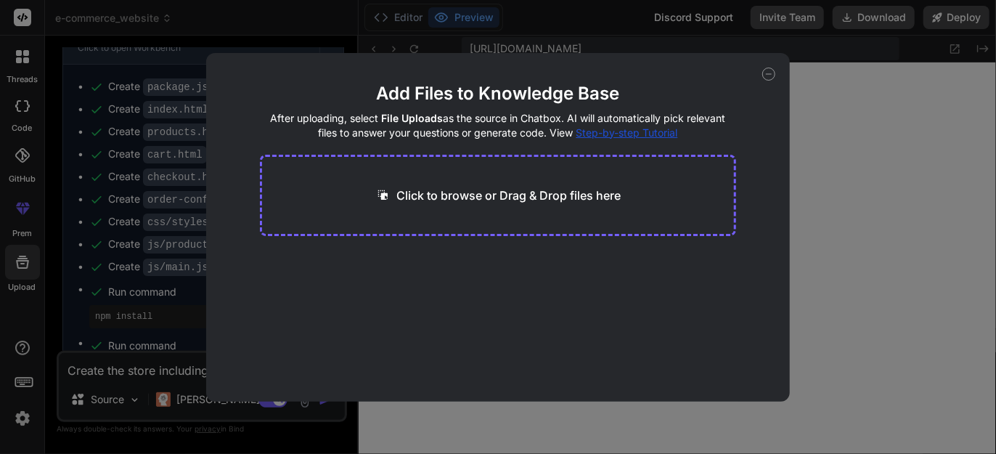
click at [770, 71] on icon at bounding box center [768, 74] width 13 height 13
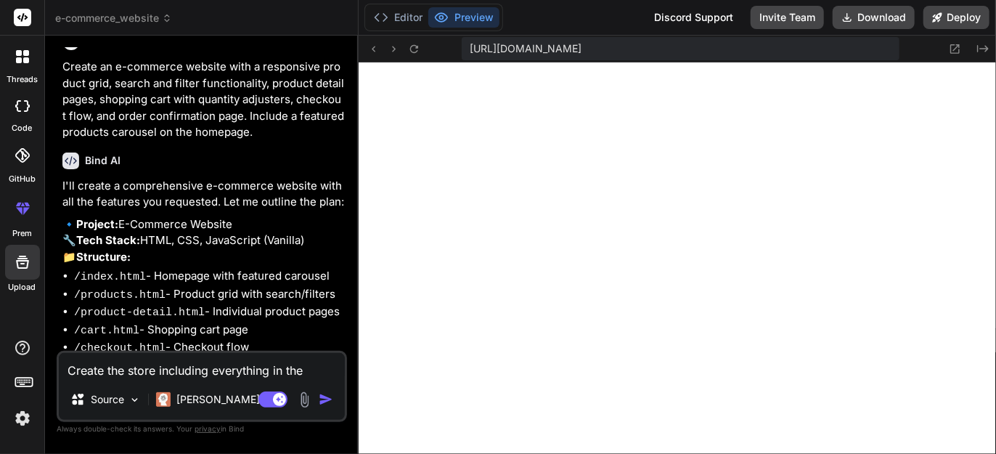
scroll to position [0, 0]
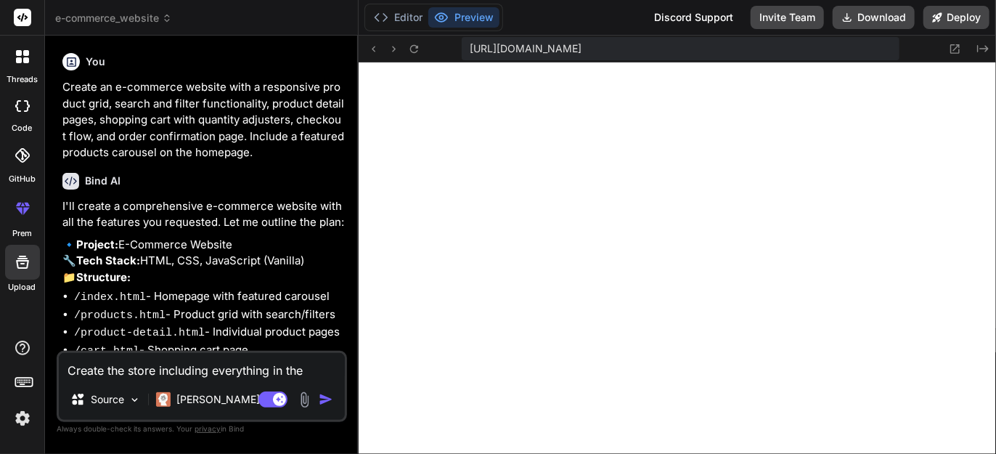
click at [25, 19] on icon at bounding box center [22, 17] width 11 height 9
click at [20, 18] on rect at bounding box center [22, 17] width 17 height 17
click at [22, 421] on img at bounding box center [22, 418] width 25 height 25
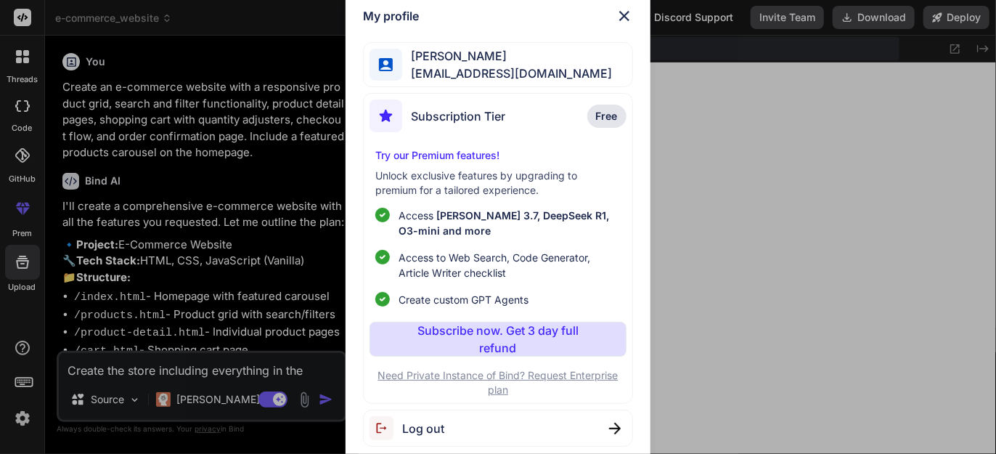
click at [627, 15] on img at bounding box center [624, 15] width 17 height 17
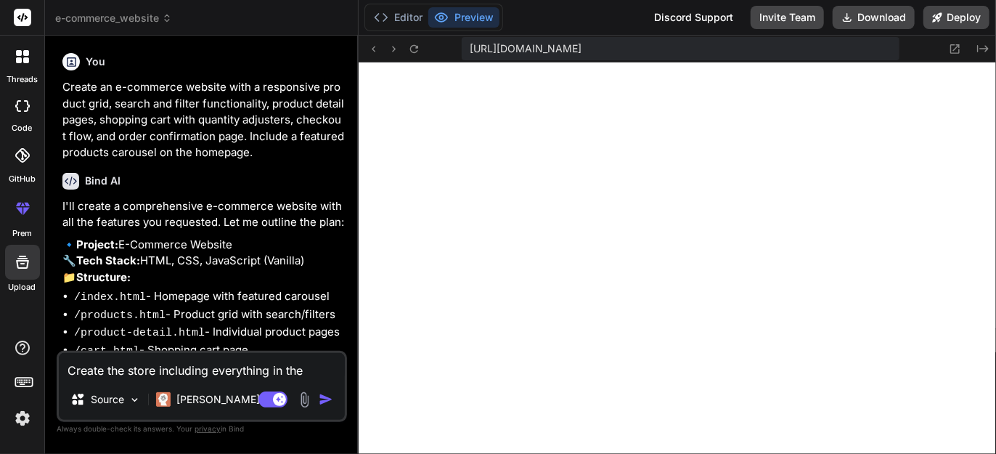
click at [28, 57] on icon at bounding box center [22, 56] width 13 height 13
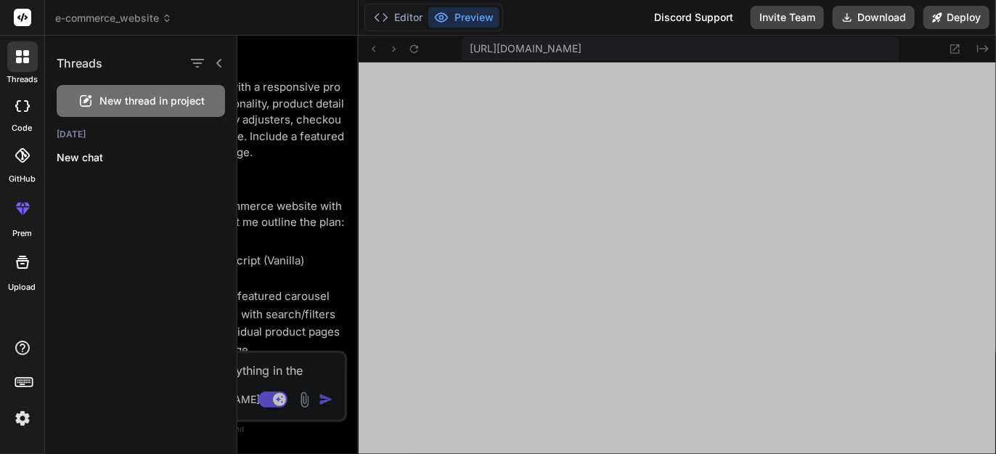
click at [130, 97] on span "New thread in project" at bounding box center [152, 101] width 105 height 15
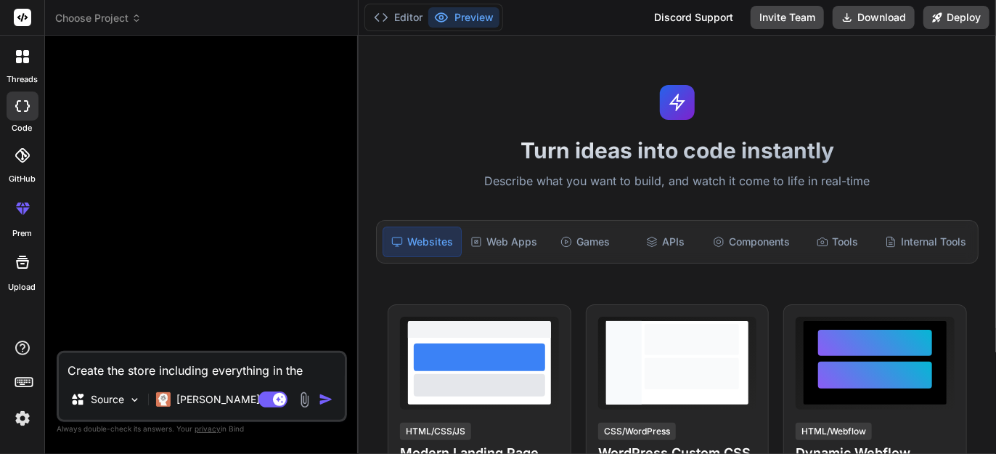
click at [23, 263] on icon at bounding box center [22, 262] width 13 height 13
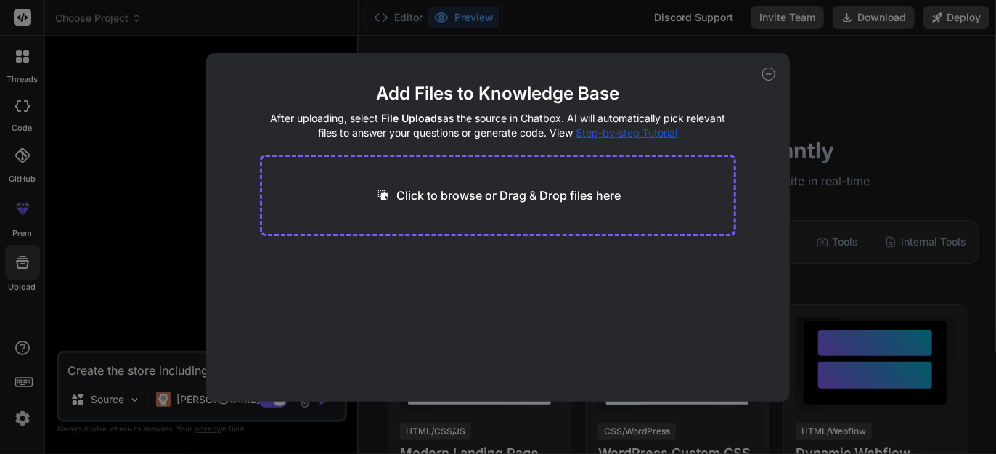
click at [639, 130] on span "Step-by-step Tutorial" at bounding box center [627, 132] width 102 height 12
click at [772, 74] on icon at bounding box center [769, 74] width 5 height 0
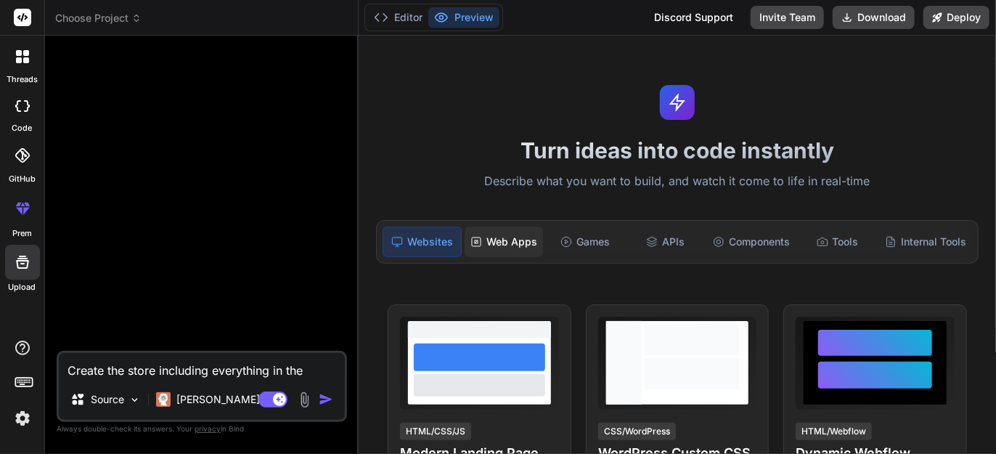
click at [492, 239] on div "Web Apps" at bounding box center [504, 242] width 78 height 30
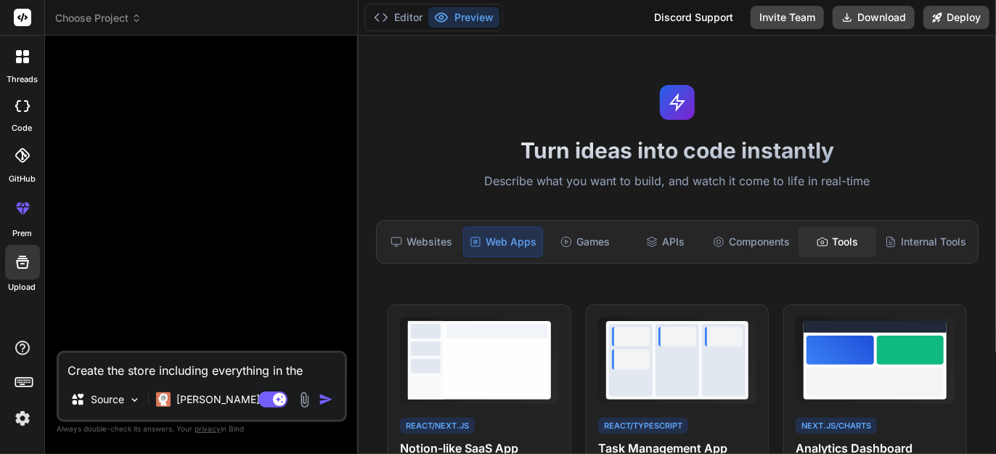
click at [828, 241] on div "Tools" at bounding box center [838, 242] width 78 height 30
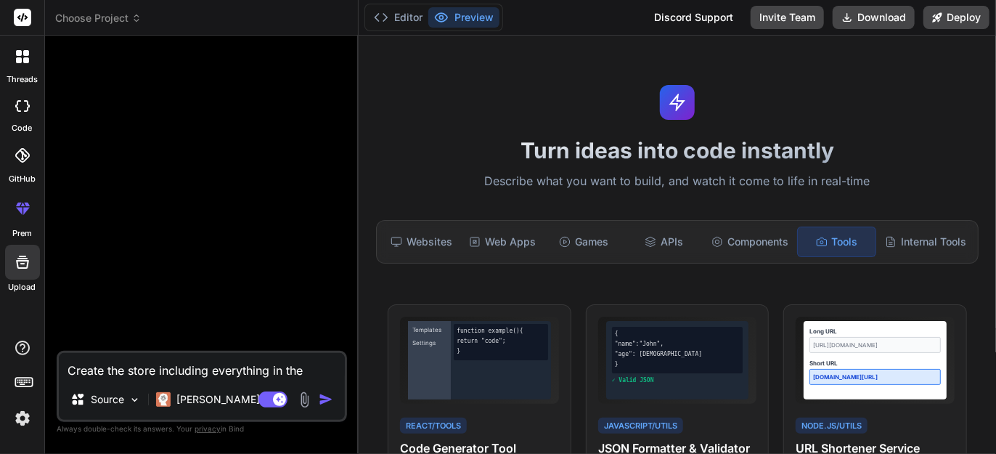
drag, startPoint x: 902, startPoint y: 240, endPoint x: 847, endPoint y: 235, distance: 55.4
click at [902, 240] on div "Internal Tools" at bounding box center [925, 242] width 93 height 30
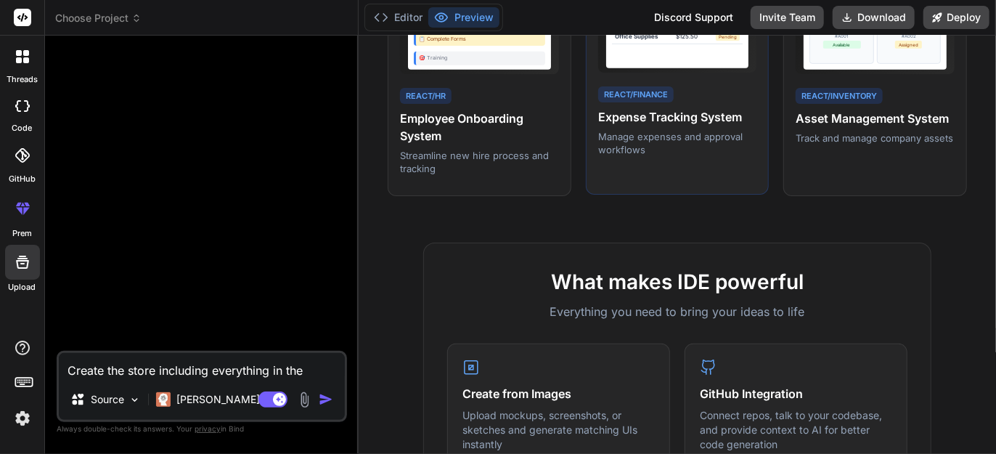
scroll to position [110, 0]
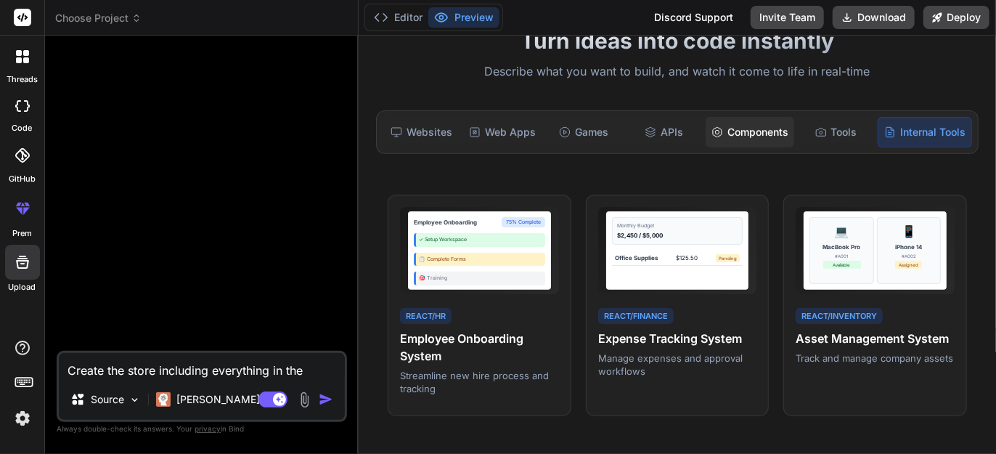
click at [735, 138] on div "Components" at bounding box center [750, 132] width 89 height 30
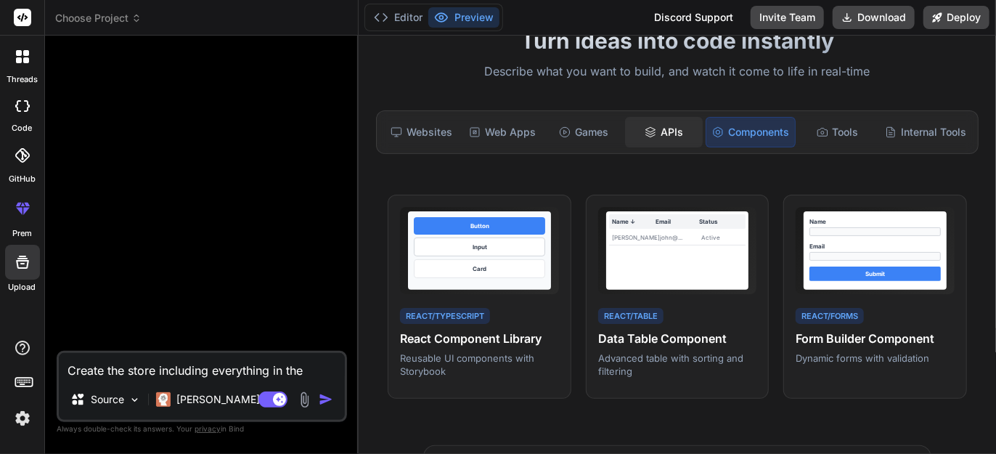
click at [676, 129] on div "APIs" at bounding box center [664, 132] width 78 height 30
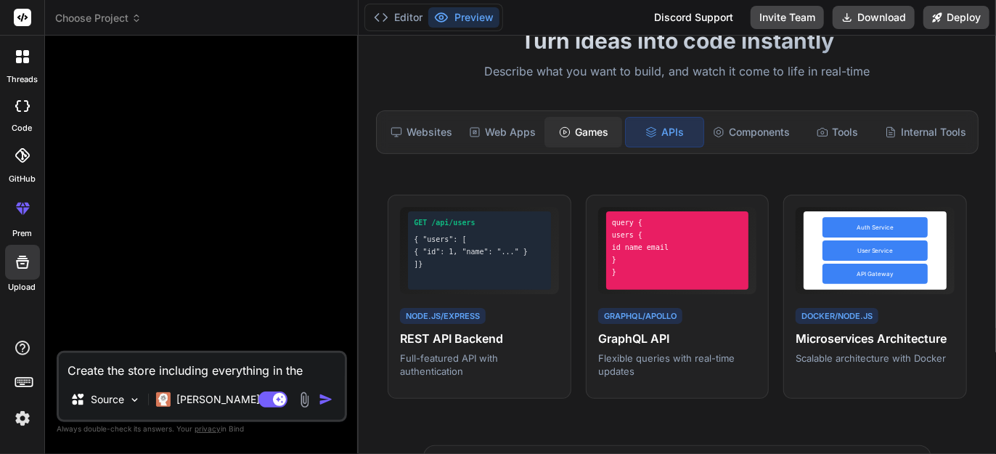
click at [580, 136] on div "Games" at bounding box center [584, 132] width 78 height 30
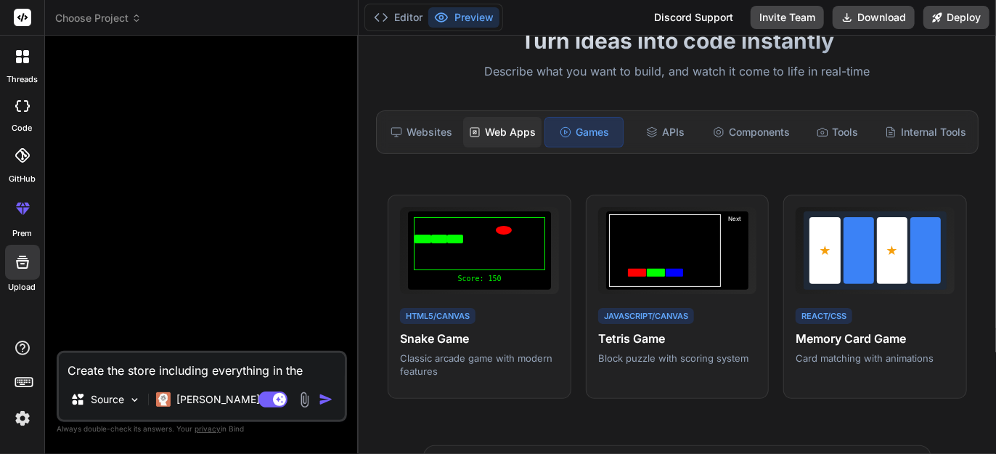
click at [518, 131] on div "Web Apps" at bounding box center [502, 132] width 78 height 30
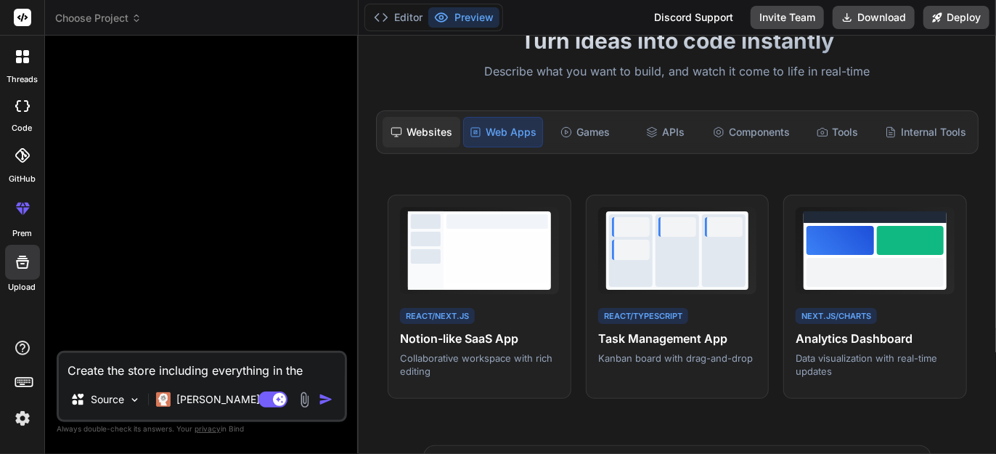
click at [413, 134] on div "Websites" at bounding box center [422, 132] width 78 height 30
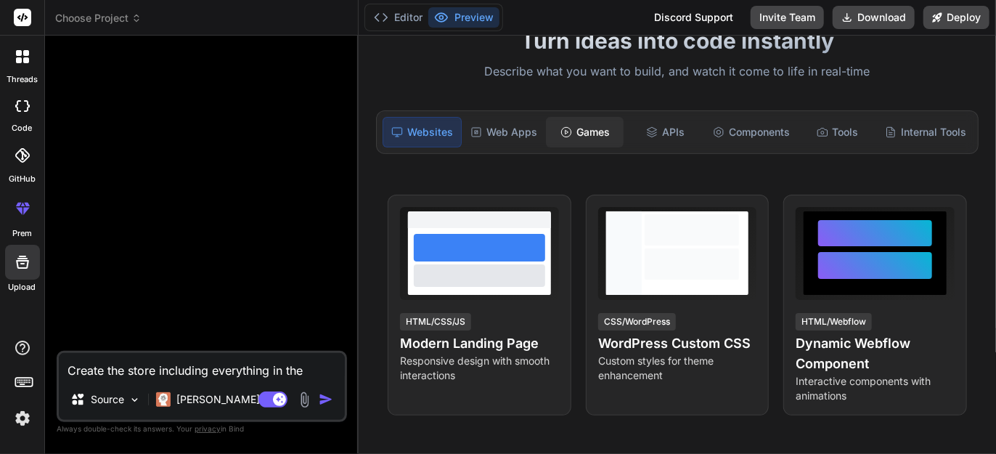
scroll to position [0, 0]
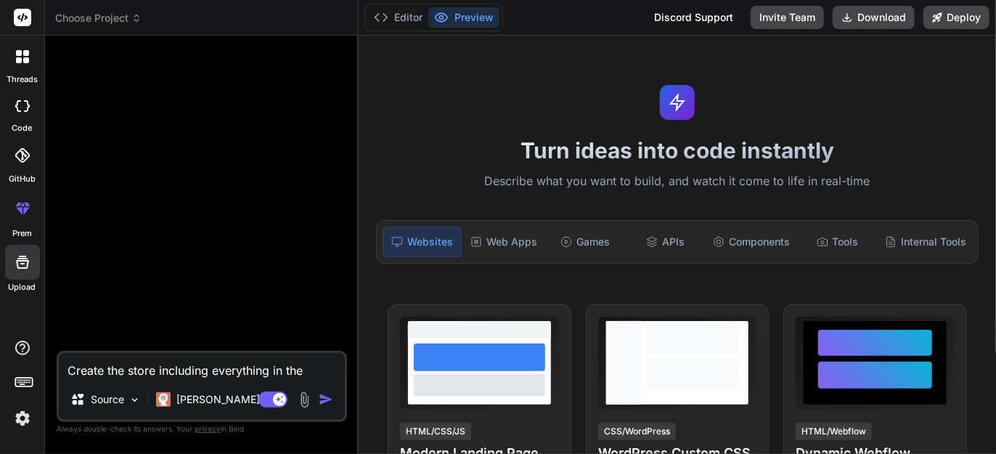
click at [25, 414] on img at bounding box center [22, 418] width 25 height 25
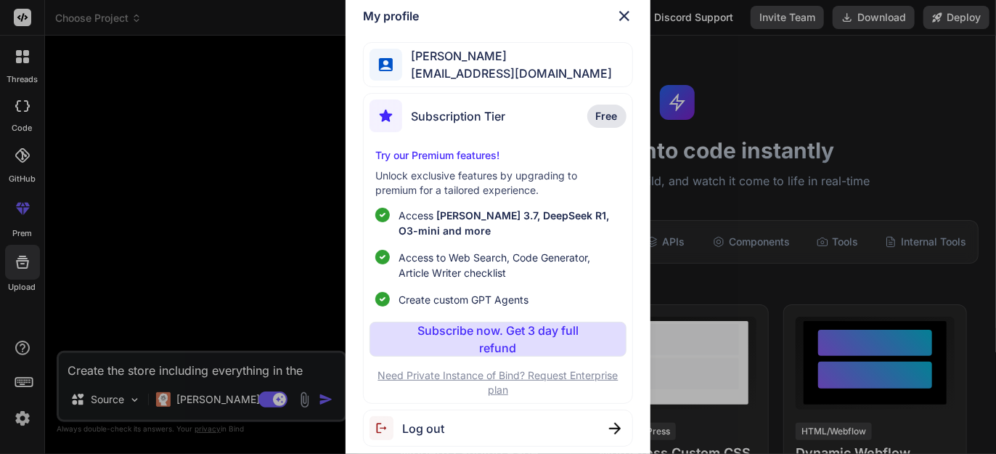
click at [430, 431] on span "Log out" at bounding box center [423, 428] width 42 height 17
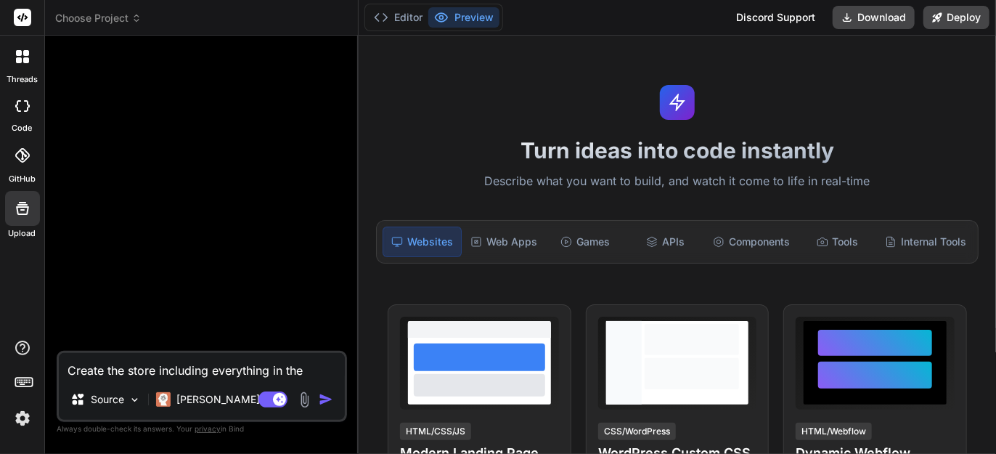
type textarea "x"
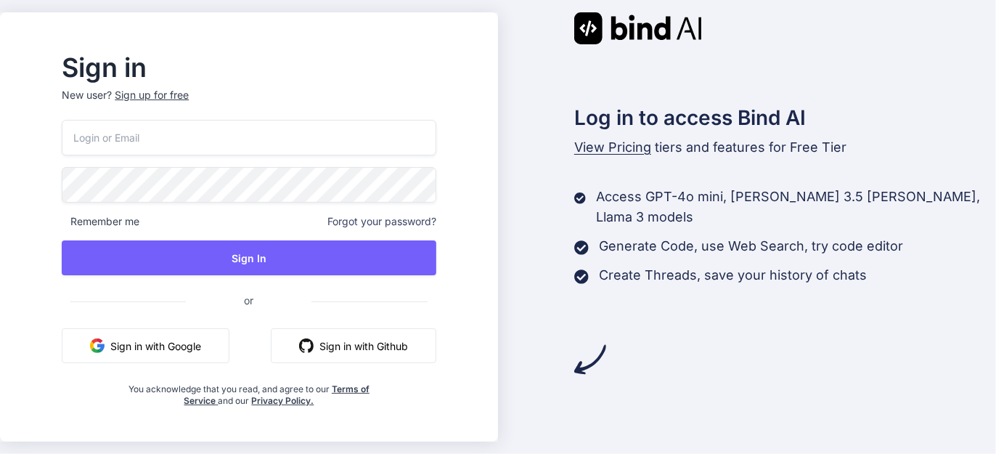
click at [191, 140] on input "email" at bounding box center [249, 138] width 374 height 36
type input "[EMAIL_ADDRESS][DOMAIN_NAME]"
click at [286, 139] on input "[EMAIL_ADDRESS][DOMAIN_NAME]" at bounding box center [249, 138] width 374 height 36
click at [139, 215] on span "Remember me" at bounding box center [101, 221] width 78 height 15
drag, startPoint x: 227, startPoint y: 143, endPoint x: 99, endPoint y: 132, distance: 128.2
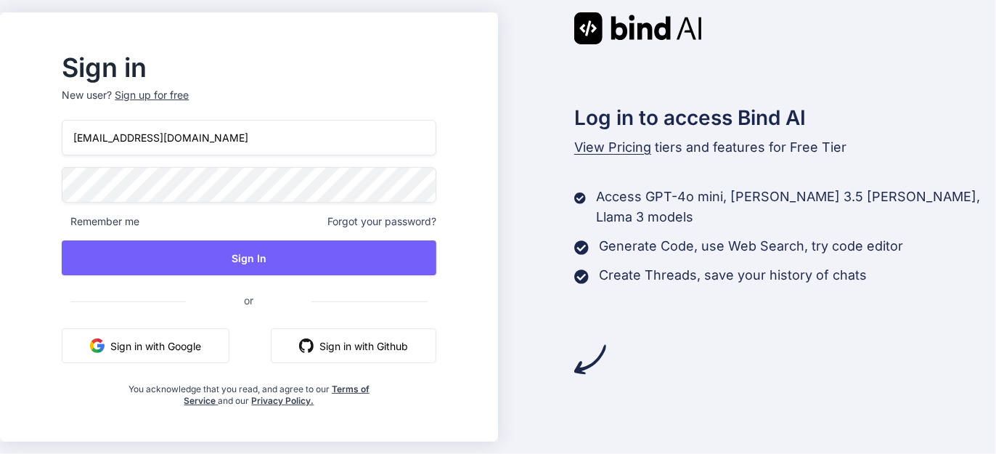
click at [89, 129] on input "[EMAIL_ADDRESS][DOMAIN_NAME]" at bounding box center [249, 138] width 374 height 36
click at [189, 93] on div "Sign up for free" at bounding box center [152, 95] width 74 height 15
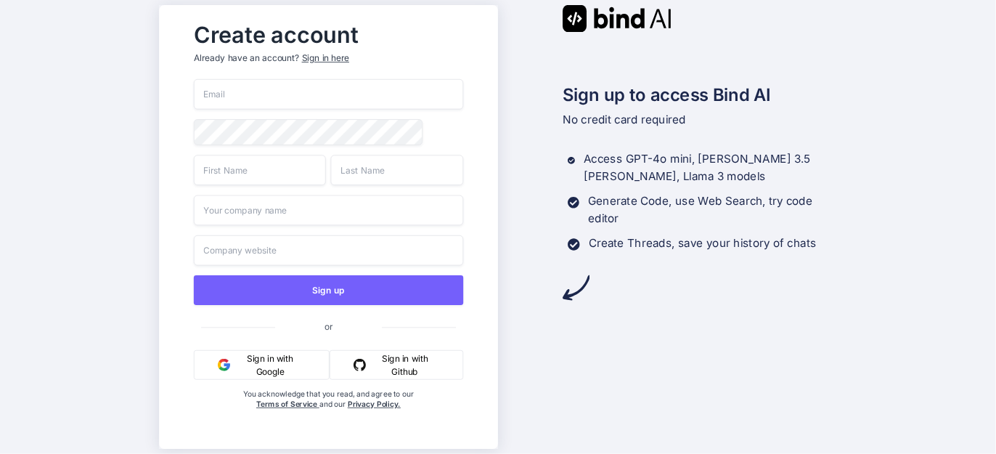
click at [266, 86] on input "email" at bounding box center [328, 94] width 269 height 30
type input "[EMAIL_ADDRESS][DOMAIN_NAME]"
type input "Scott"
type input "Zzz"
type input "Local Web Consultant LLC"
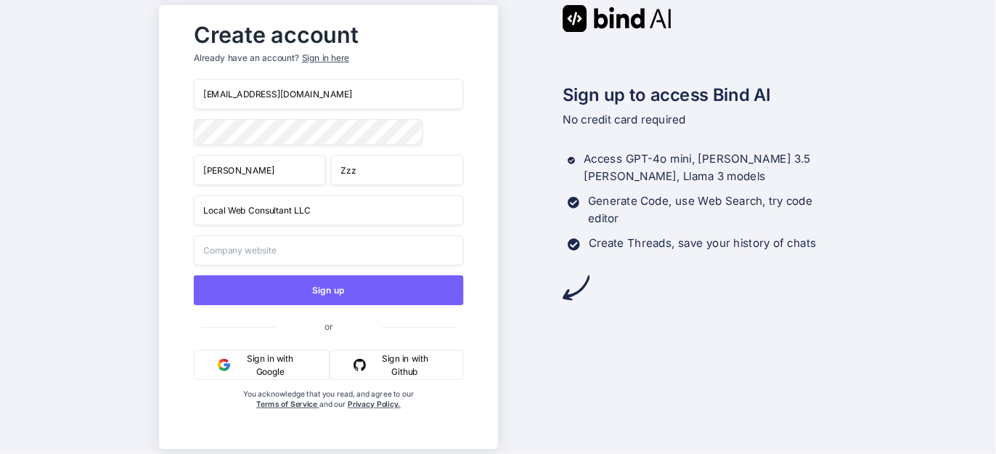
type input "Local Web Consultant LLC"
click at [321, 212] on input "Local Web Consultant LLC" at bounding box center [328, 210] width 269 height 30
click at [459, 156] on div "scott405@yahoo.com Scott Zzz Local Web Consultant LLC Local Web Consultant LLC …" at bounding box center [328, 258] width 269 height 359
click at [339, 248] on input "Local Web Consultant LLC" at bounding box center [328, 250] width 269 height 30
drag, startPoint x: 339, startPoint y: 248, endPoint x: 131, endPoint y: 243, distance: 208.4
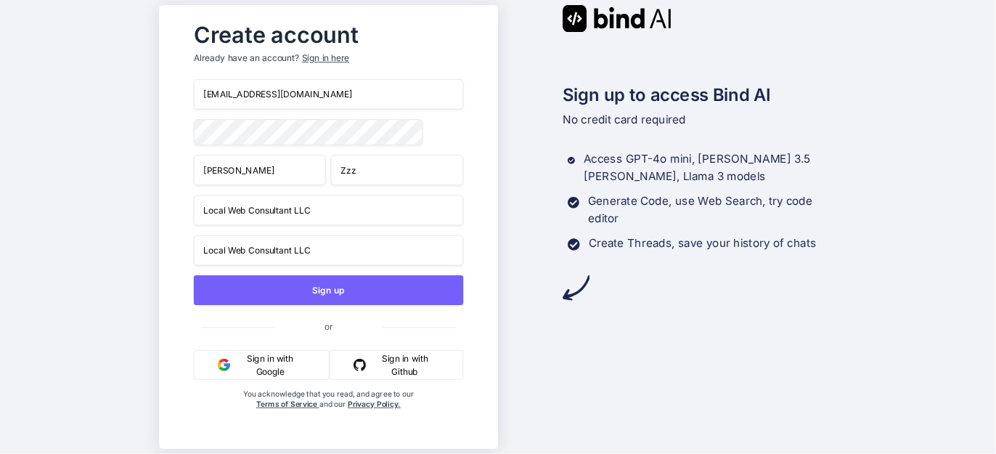
click at [132, 243] on div "Create account Already have an account? Sign in here scott405@yahoo.com Scott Z…" at bounding box center [498, 227] width 996 height 454
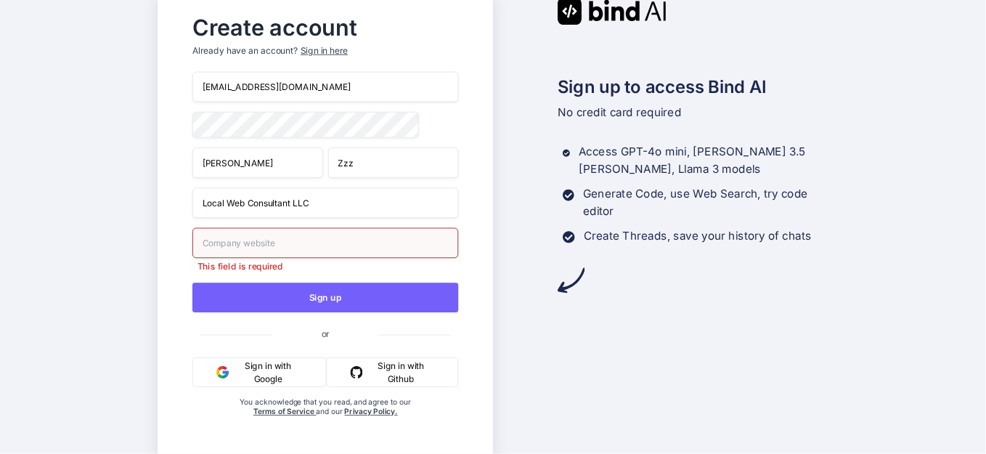
drag, startPoint x: 324, startPoint y: 212, endPoint x: 179, endPoint y: 212, distance: 144.5
click at [179, 212] on div "Create account Already have an account? Sign in here scott405@yahoo.com Scott Z…" at bounding box center [325, 226] width 296 height 439
click at [294, 207] on input "text" at bounding box center [325, 202] width 266 height 30
type input "Local Web Consultant LLC"
click at [311, 248] on input "Local Web Consultant LLC" at bounding box center [325, 243] width 266 height 30
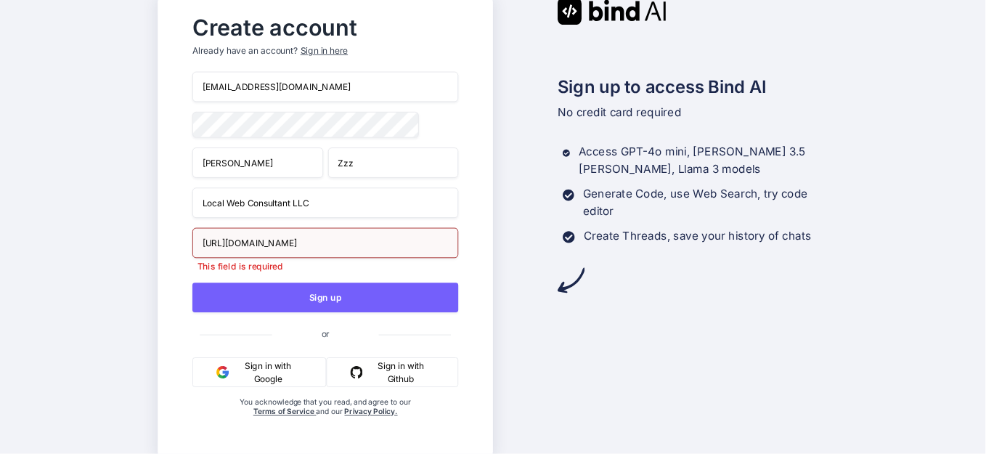
click at [379, 250] on input "https://localwebconsultant.com.agency" at bounding box center [325, 243] width 266 height 30
type input "https://localwebconsultant.com"
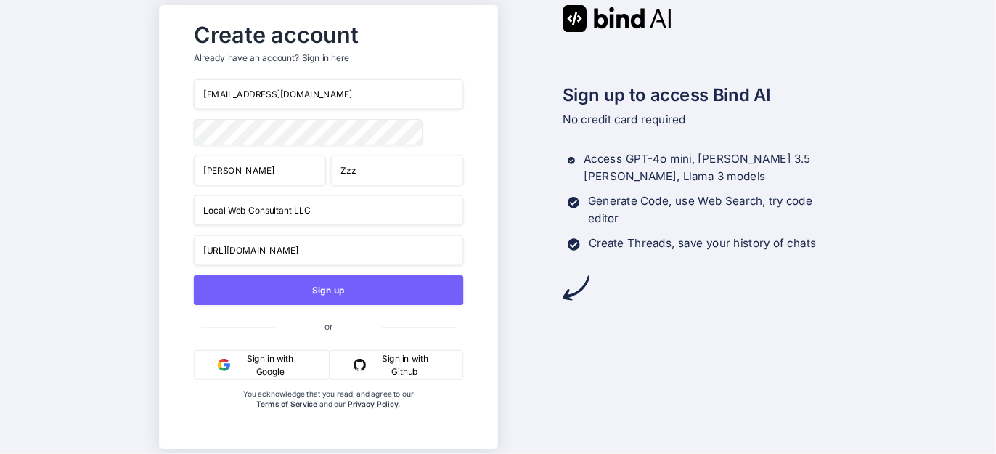
click at [402, 190] on div "scott405@yahoo.com Scott Zzz Local Web Consultant LLC https://localwebconsultan…" at bounding box center [328, 258] width 269 height 359
click at [488, 240] on div "Create account Already have an account? Sign in here scott405@yahoo.com Scott Z…" at bounding box center [329, 227] width 338 height 444
click at [478, 200] on div "Create account Already have an account? Sign in here scott405@yahoo.com Scott Z…" at bounding box center [328, 227] width 299 height 424
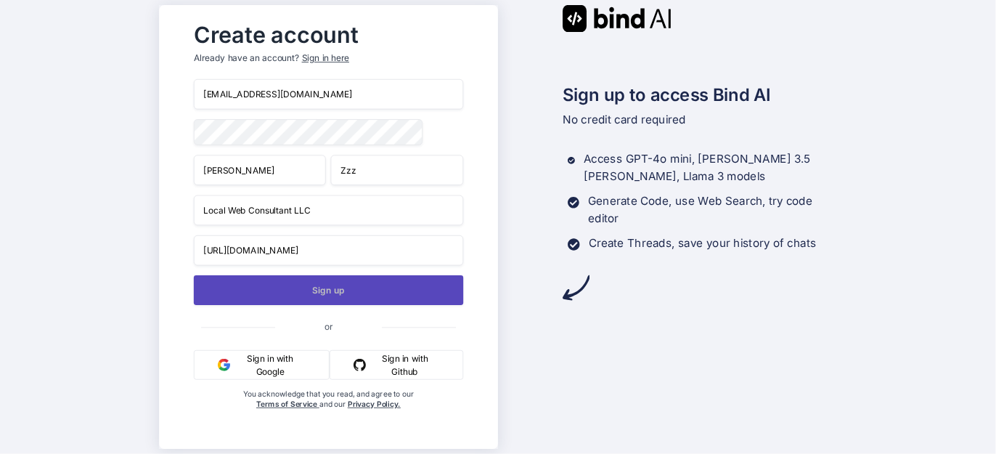
click at [336, 294] on button "Sign up" at bounding box center [328, 290] width 269 height 30
click at [315, 290] on button "Sign up" at bounding box center [328, 290] width 269 height 30
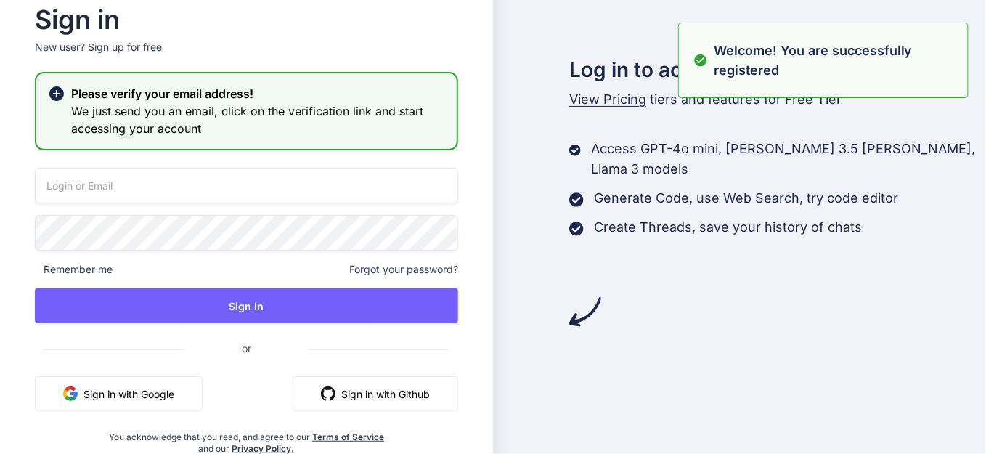
type input "[EMAIL_ADDRESS][DOMAIN_NAME]"
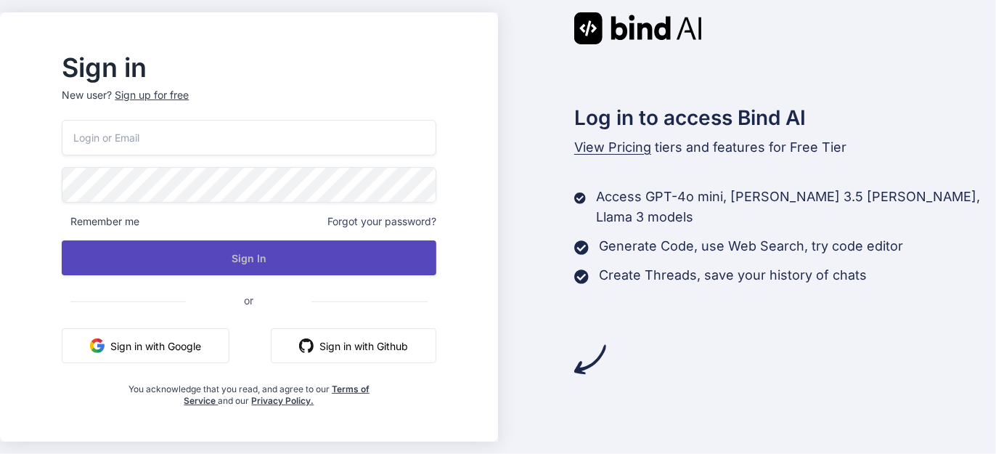
type input "[EMAIL_ADDRESS][DOMAIN_NAME]"
click at [273, 257] on button "Sign In" at bounding box center [249, 257] width 374 height 35
click at [278, 261] on button "Sign In" at bounding box center [249, 257] width 374 height 35
